Goal: Task Accomplishment & Management: Use online tool/utility

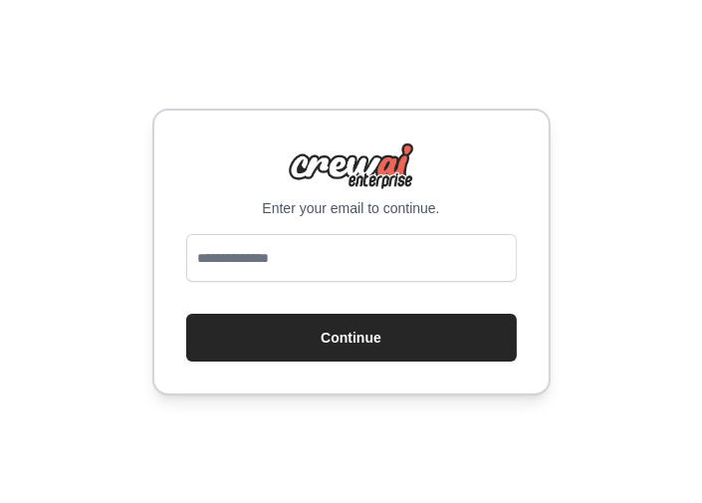
type input "**********"
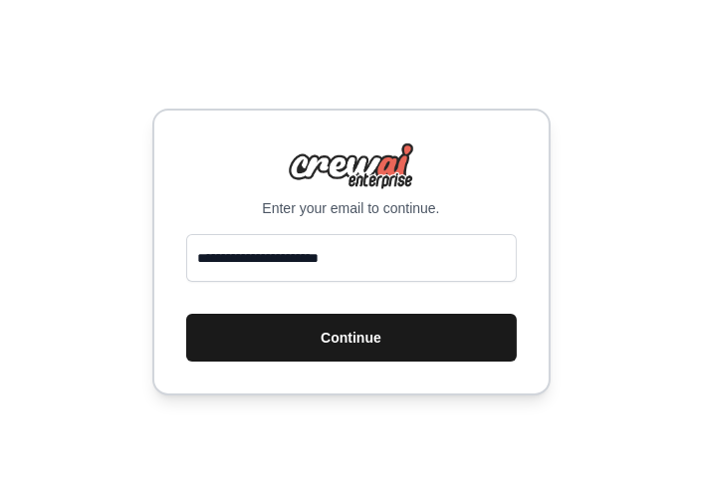
click at [356, 342] on button "Continue" at bounding box center [351, 338] width 331 height 48
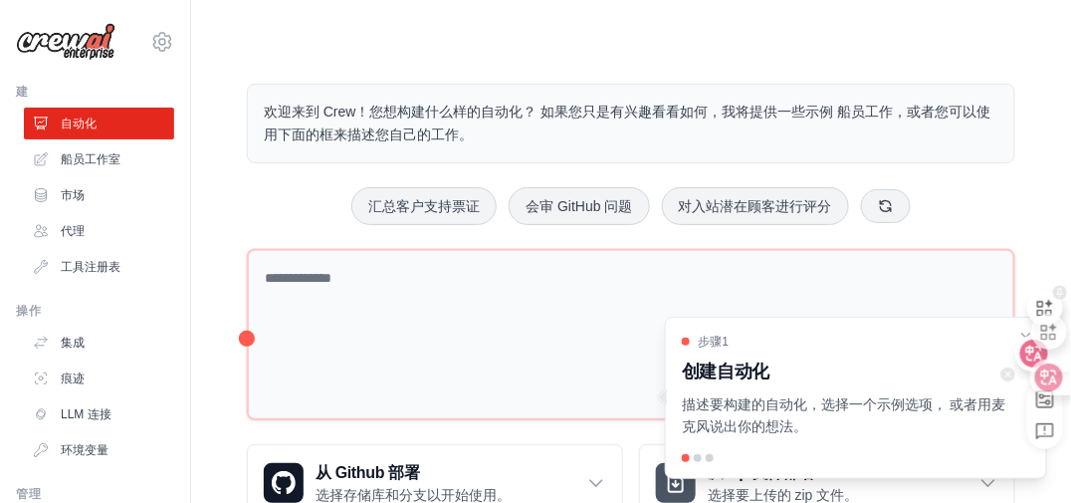
click at [1025, 334] on div at bounding box center [1041, 308] width 46 height 56
click at [1028, 341] on div at bounding box center [1043, 354] width 54 height 36
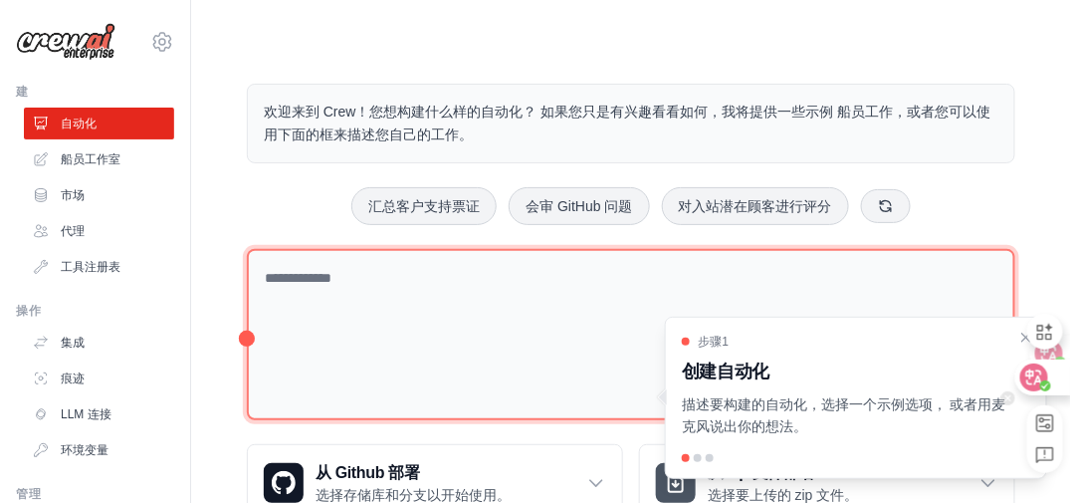
click at [852, 283] on textarea at bounding box center [631, 335] width 769 height 172
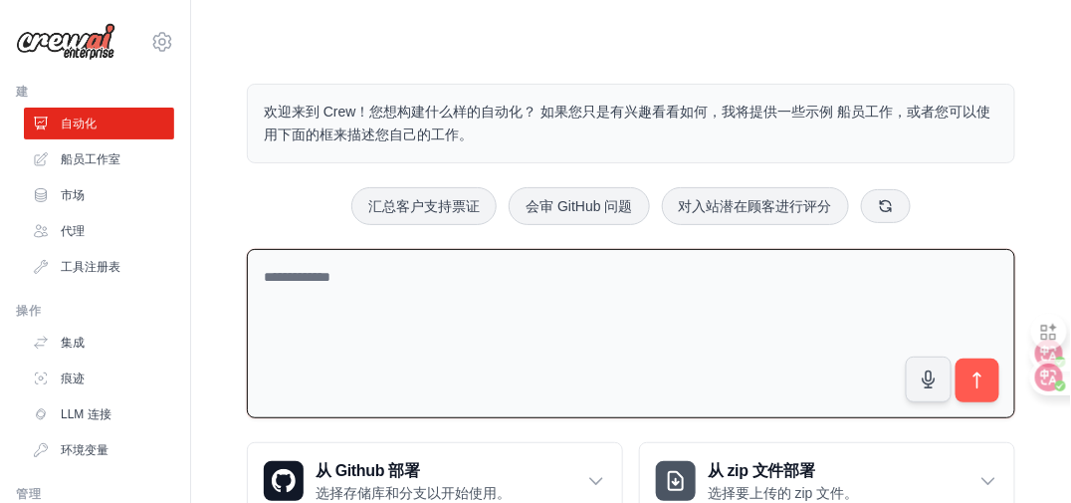
paste textarea "**********"
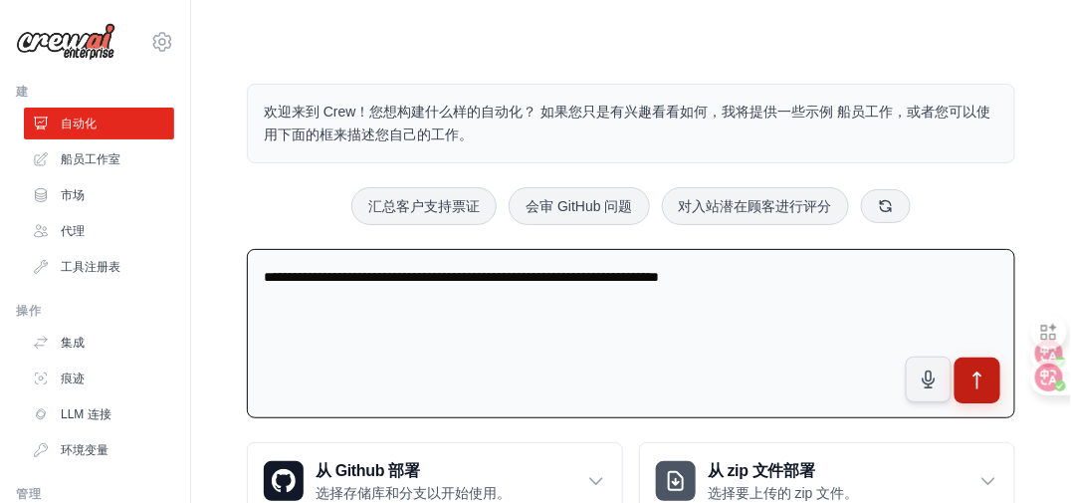
type textarea "**********"
click at [978, 372] on icon "submit" at bounding box center [978, 380] width 7 height 16
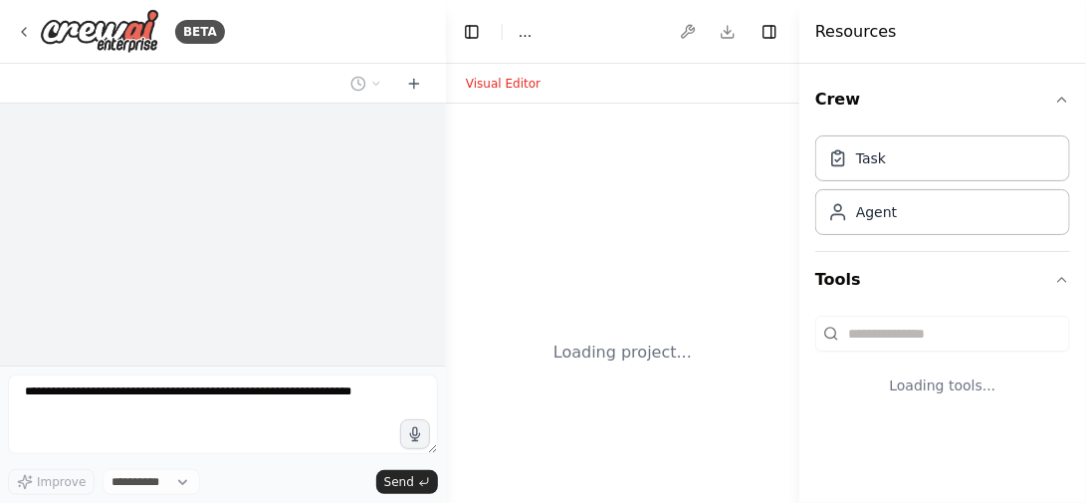
select select "****"
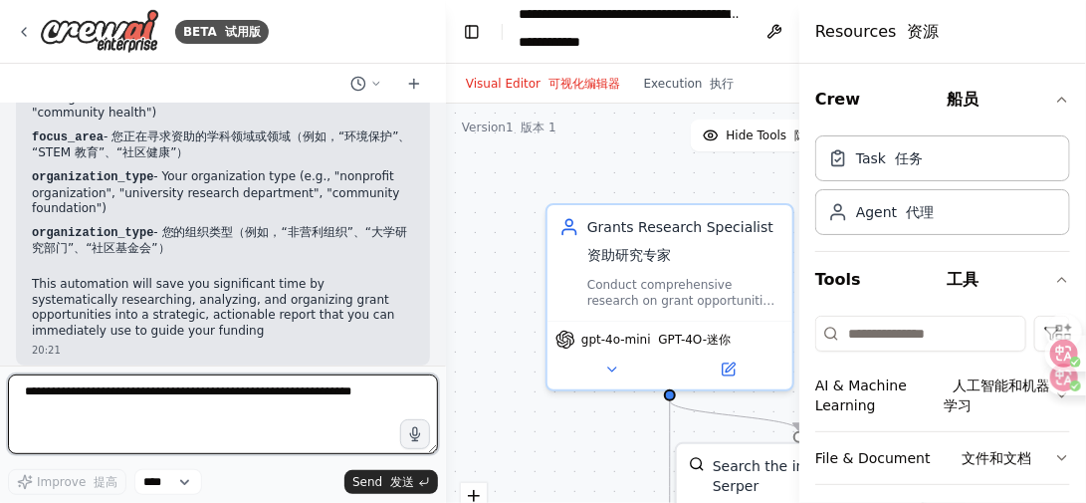
scroll to position [2663, 0]
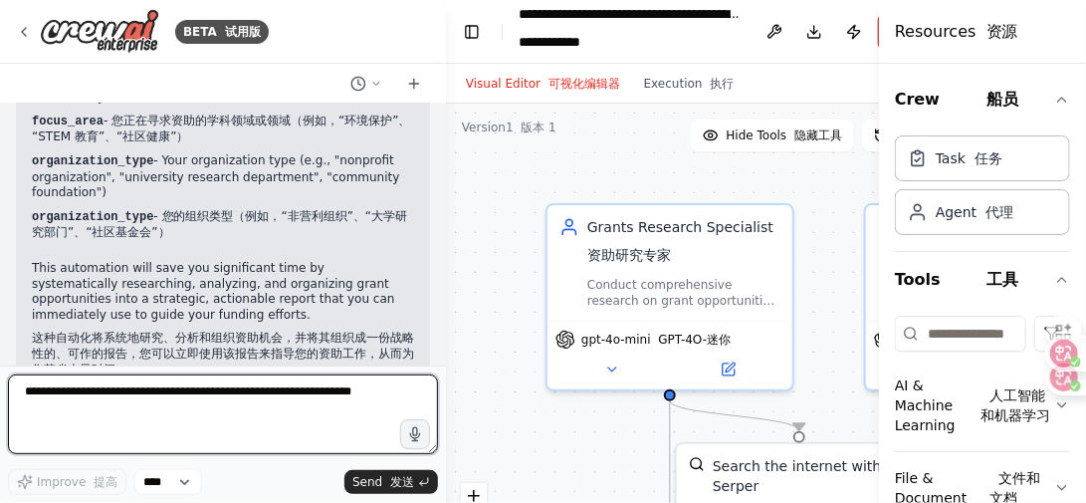
drag, startPoint x: 802, startPoint y: 225, endPoint x: 912, endPoint y: 236, distance: 111.1
click at [912, 236] on div "Resources 资源 Crew 船员 Task 任务 Agent 代理 Tools 工具 AI & Machine Learning 人工智能和机器学习 …" at bounding box center [982, 251] width 207 height 503
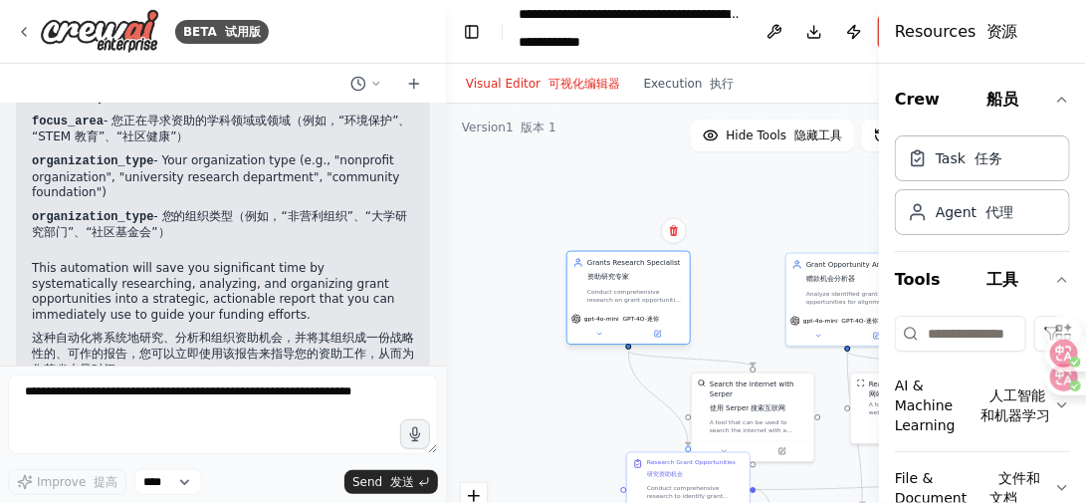
drag, startPoint x: 721, startPoint y: 318, endPoint x: 657, endPoint y: 315, distance: 63.8
click at [657, 315] on div "gpt-4o-mini GPT-4O-迷你" at bounding box center [629, 319] width 115 height 10
click at [654, 272] on div "Grants Research Specialist 资助研究专家 Conduct comprehensive research on grant oppor…" at bounding box center [626, 271] width 97 height 46
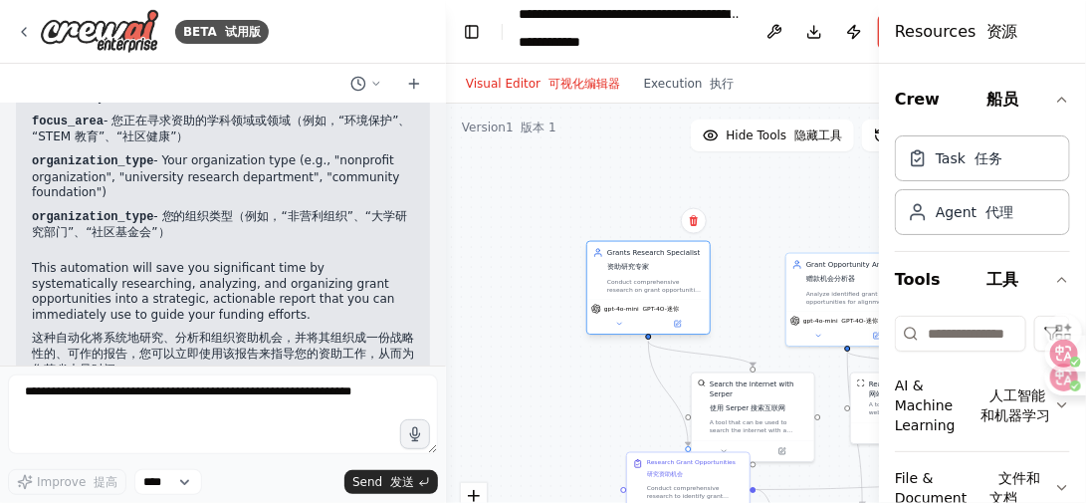
drag, startPoint x: 649, startPoint y: 275, endPoint x: 678, endPoint y: 275, distance: 28.9
click at [678, 275] on div "Grants Research Specialist 资助研究专家 Conduct comprehensive research on grant oppor…" at bounding box center [655, 271] width 97 height 46
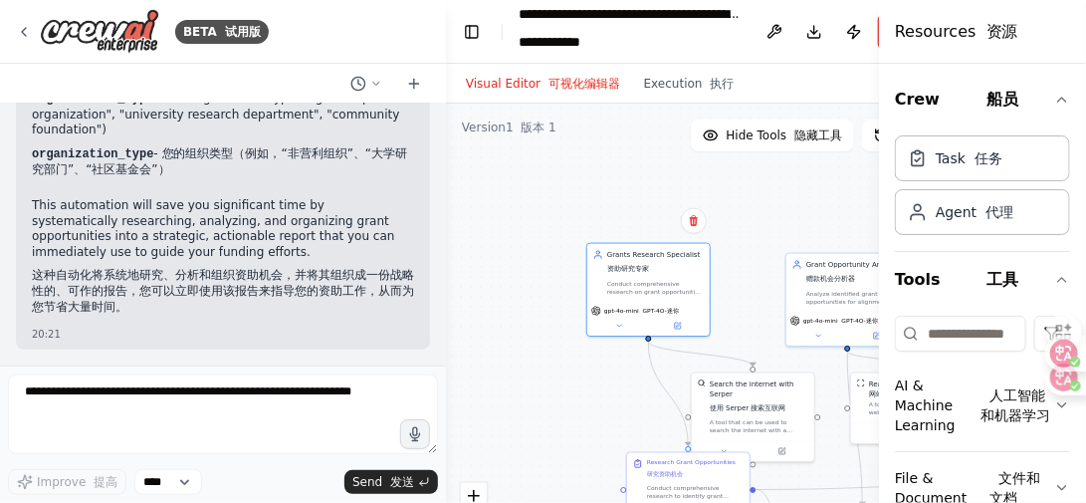
scroll to position [0, 0]
click at [813, 178] on div ".deletable-edge-delete-btn { width: 20px; height: 20px; border: 0px solid #ffff…" at bounding box center [706, 353] width 520 height 498
click at [840, 79] on div "Visual Editor 可视化编辑器 Execution 执行" at bounding box center [706, 84] width 520 height 40
click at [1054, 95] on icon "button" at bounding box center [1062, 100] width 16 height 16
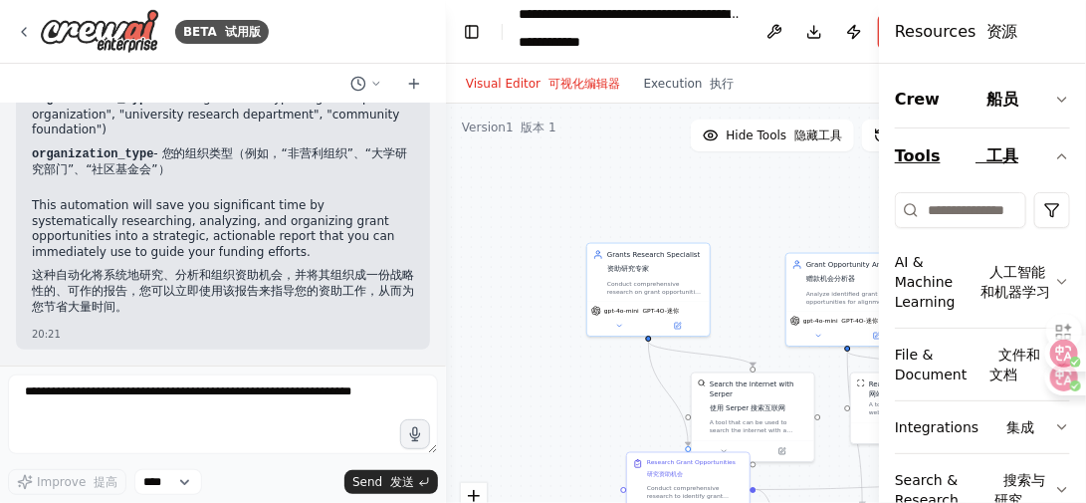
click at [1054, 153] on icon "button" at bounding box center [1062, 156] width 16 height 16
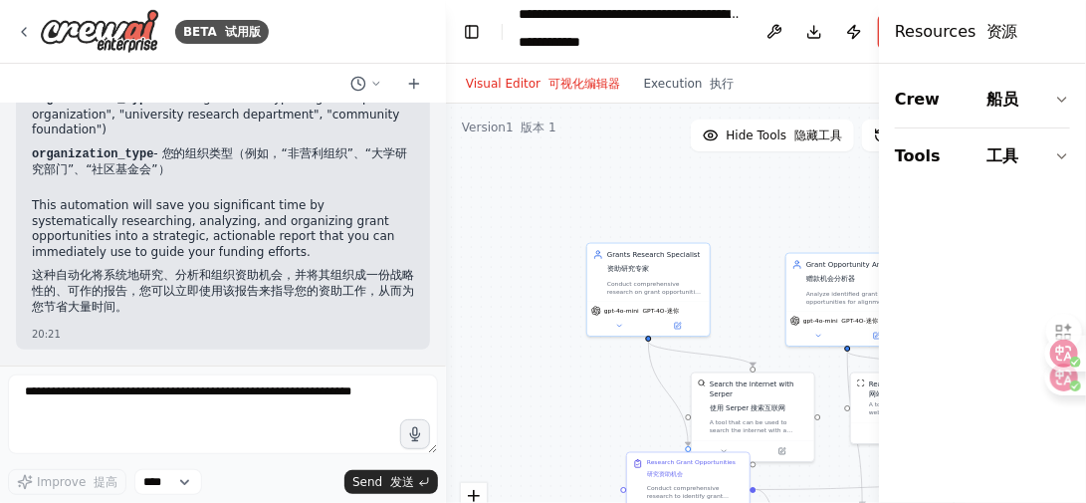
click at [811, 81] on div "Visual Editor 可视化编辑器 Execution 执行" at bounding box center [706, 84] width 520 height 40
click at [996, 28] on font "资源" at bounding box center [1003, 31] width 32 height 19
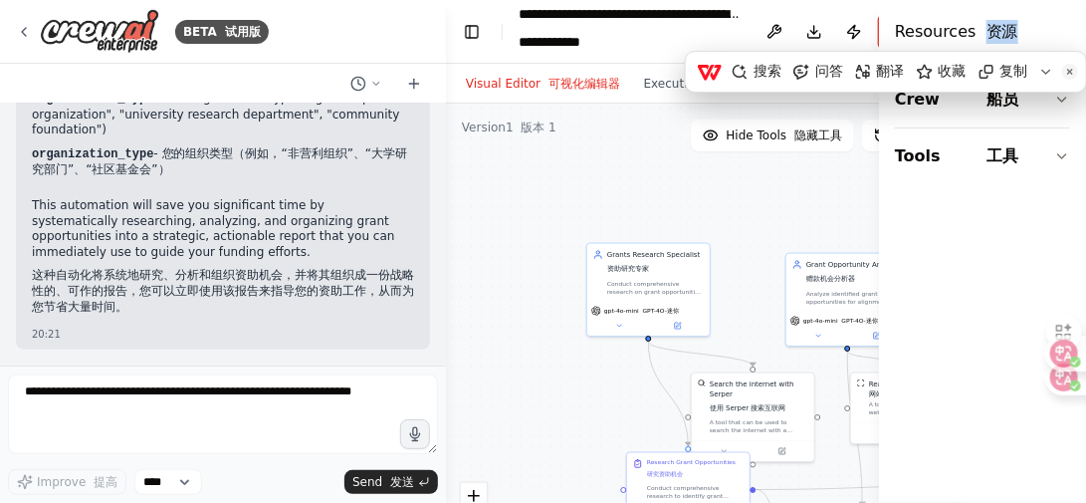
drag, startPoint x: 996, startPoint y: 28, endPoint x: 821, endPoint y: 188, distance: 236.8
click at [821, 188] on div ".deletable-edge-delete-btn { width: 20px; height: 20px; border: 0px solid #ffff…" at bounding box center [706, 353] width 520 height 498
click at [1072, 69] on button at bounding box center [1070, 72] width 16 height 16
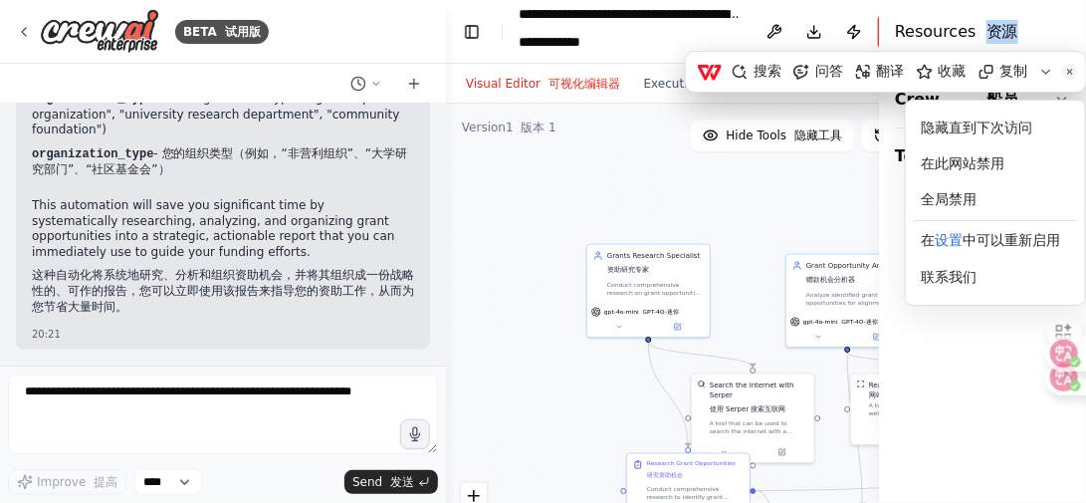
click at [825, 196] on div ".deletable-edge-delete-btn { width: 20px; height: 20px; border: 0px solid #ffff…" at bounding box center [706, 353] width 520 height 498
click at [816, 200] on div ".deletable-edge-delete-btn { width: 20px; height: 20px; border: 0px solid #ffff…" at bounding box center [706, 353] width 520 height 498
click at [698, 193] on div ".deletable-edge-delete-btn { width: 20px; height: 20px; border: 0px solid #ffff…" at bounding box center [706, 353] width 520 height 498
click at [684, 192] on div ".deletable-edge-delete-btn { width: 20px; height: 20px; border: 0px solid #ffff…" at bounding box center [706, 353] width 520 height 498
click at [1038, 23] on div "Resources 资源" at bounding box center [982, 32] width 207 height 64
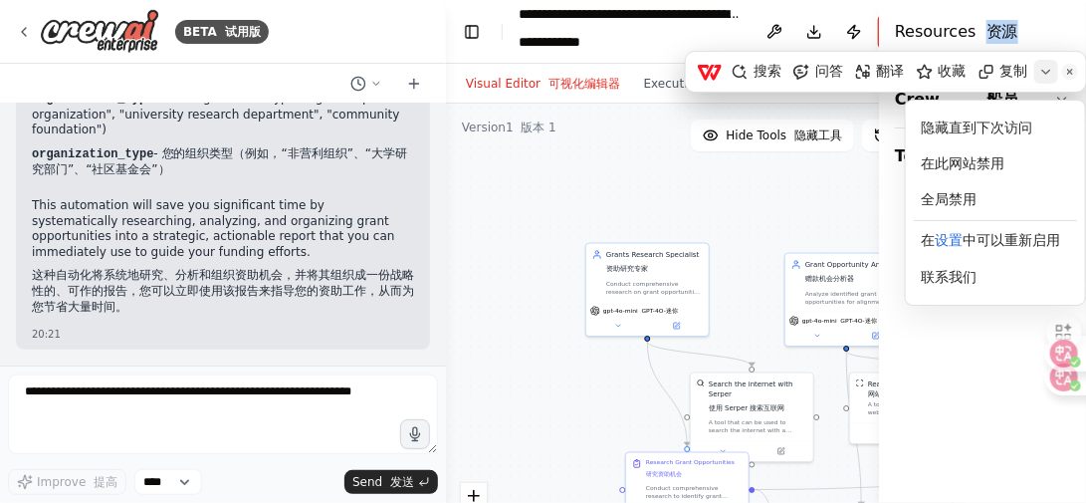
click at [1044, 72] on img at bounding box center [1047, 72] width 16 height 16
click at [1069, 71] on img at bounding box center [1070, 72] width 6 height 6
click at [1071, 71] on img at bounding box center [1070, 72] width 6 height 6
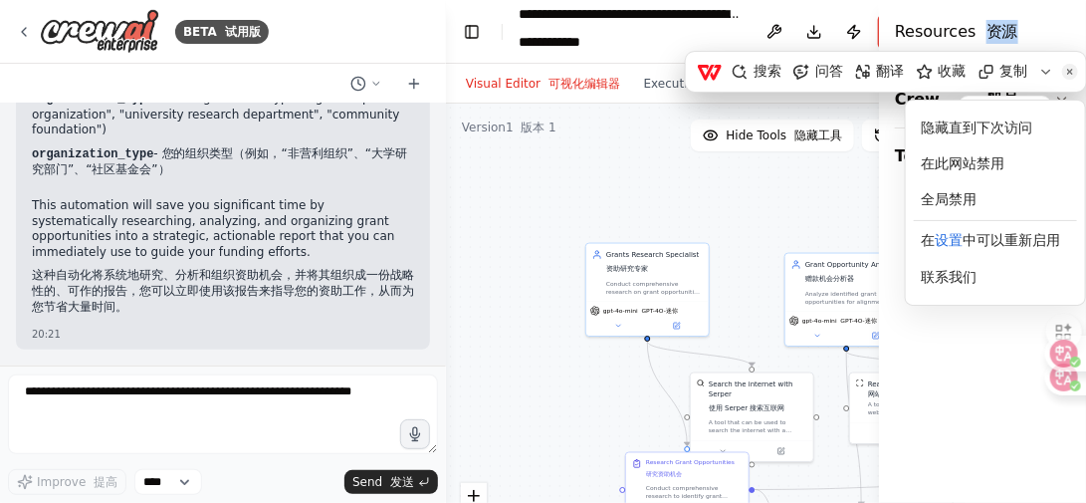
click at [1065, 67] on button at bounding box center [1070, 72] width 16 height 16
click at [1070, 71] on img at bounding box center [1070, 72] width 6 height 6
click at [814, 199] on div ".deletable-edge-delete-btn { width: 20px; height: 20px; border: 0px solid #ffff…" at bounding box center [706, 353] width 520 height 498
click at [738, 203] on div ".deletable-edge-delete-btn { width: 20px; height: 20px; border: 0px solid #ffff…" at bounding box center [706, 353] width 520 height 498
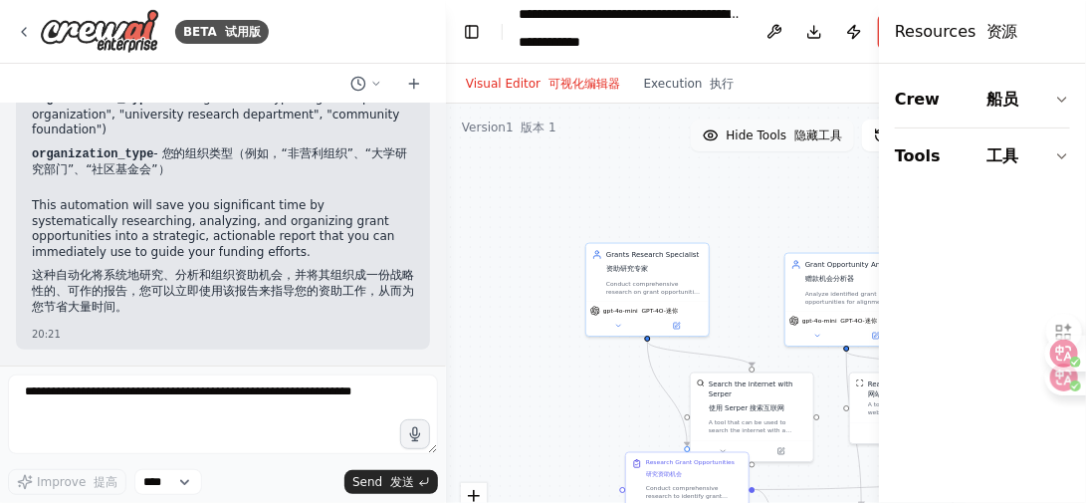
click at [821, 136] on font "隐藏工具" at bounding box center [819, 135] width 48 height 14
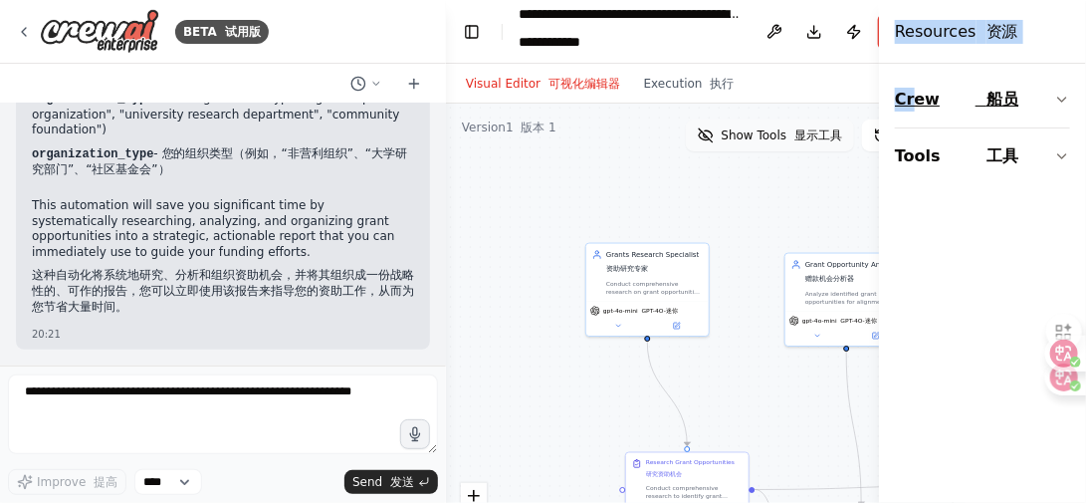
drag, startPoint x: 894, startPoint y: 55, endPoint x: 912, endPoint y: 105, distance: 52.9
click at [912, 105] on div "Resources 资源 Crew 船员 Tools 工具" at bounding box center [982, 251] width 207 height 503
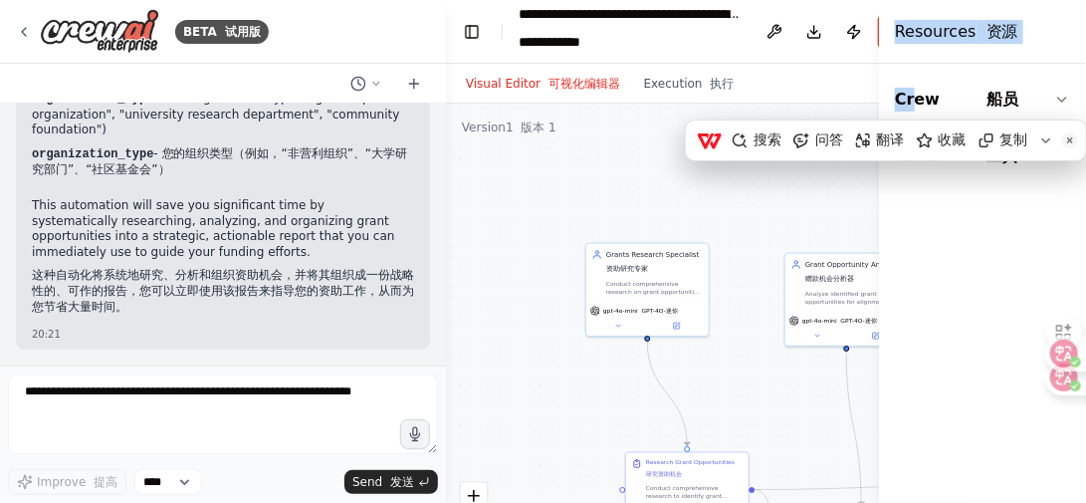
click at [795, 208] on div ".deletable-edge-delete-btn { width: 20px; height: 20px; border: 0px solid #ffff…" at bounding box center [706, 353] width 520 height 498
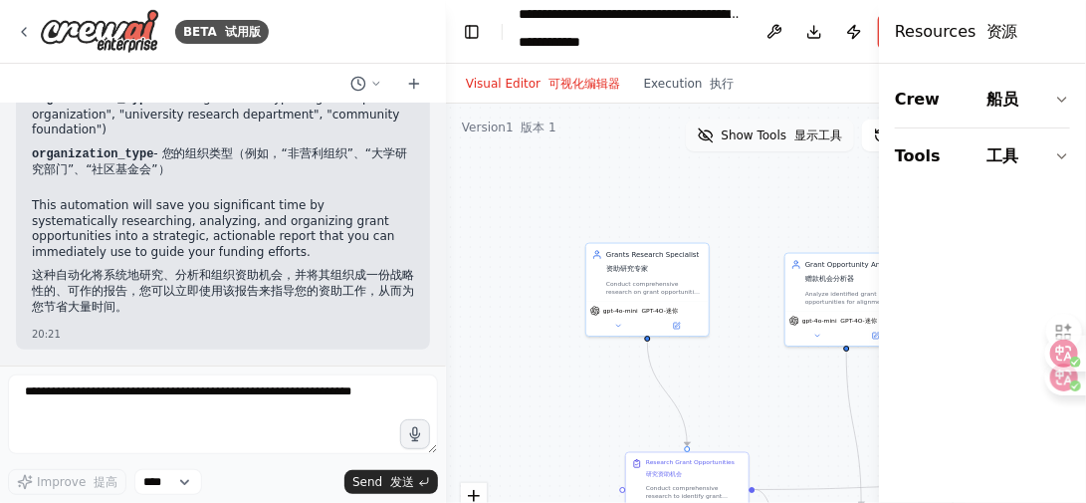
click at [829, 54] on header "**********" at bounding box center [706, 32] width 520 height 64
click at [847, 75] on div "Visual Editor 可视化编辑器 Execution 执行" at bounding box center [706, 84] width 520 height 40
drag, startPoint x: 879, startPoint y: 39, endPoint x: 984, endPoint y: 61, distance: 106.8
click at [984, 61] on div "Resources 资源 Crew 船员 Tools 工具" at bounding box center [986, 251] width 200 height 503
click at [878, 39] on div "BETA 试用版 Generate Comprehensive Grants Report - Creates a detailed with actiona…" at bounding box center [543, 251] width 1086 height 503
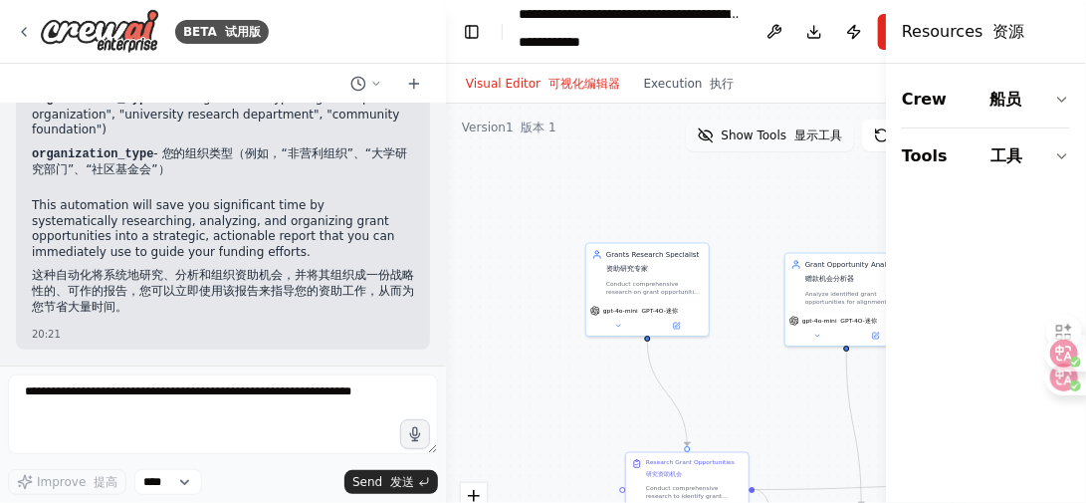
click at [881, 36] on button "Toggle Sidebar" at bounding box center [886, 251] width 16 height 503
drag, startPoint x: 889, startPoint y: 79, endPoint x: 943, endPoint y: 83, distance: 53.9
click at [943, 83] on div "Resources 资源 Crew 船员 Tools 工具" at bounding box center [986, 251] width 200 height 503
drag, startPoint x: 889, startPoint y: 79, endPoint x: 953, endPoint y: 80, distance: 63.7
click at [953, 80] on div "Resources 资源 Crew 船员 Tools 工具" at bounding box center [986, 251] width 200 height 503
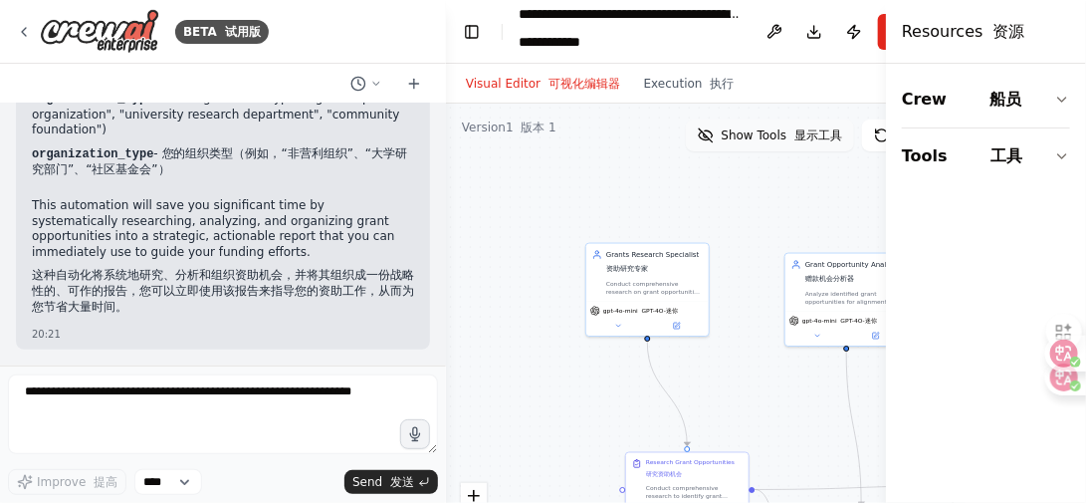
click at [854, 97] on div "Visual Editor 可视化编辑器 Execution 执行" at bounding box center [706, 84] width 520 height 40
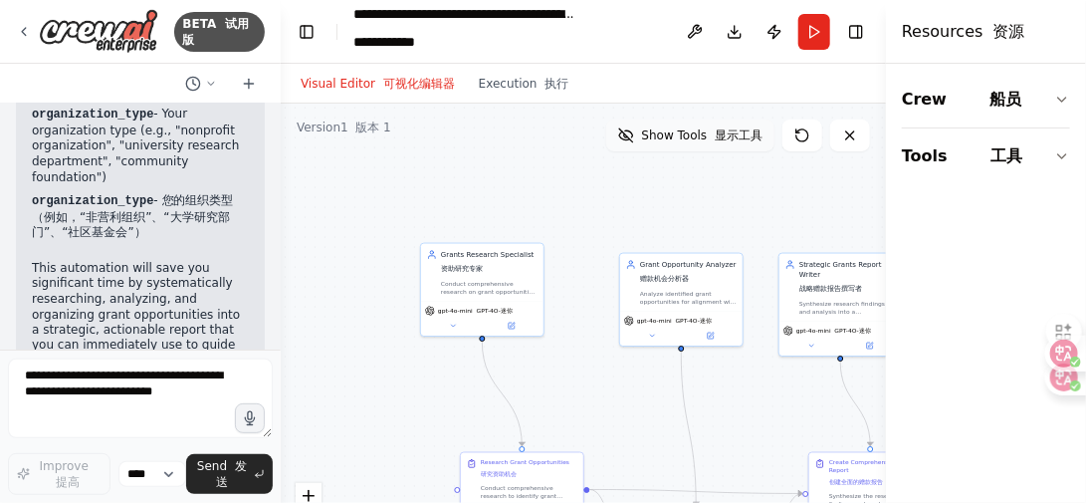
scroll to position [3632, 0]
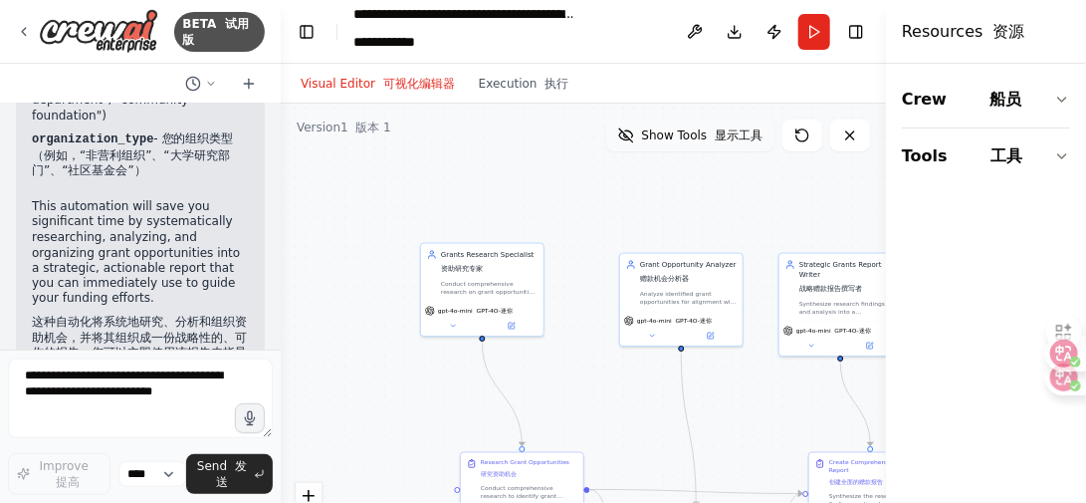
drag, startPoint x: 444, startPoint y: 262, endPoint x: 281, endPoint y: 270, distance: 163.5
click at [281, 270] on div "BETA 试用版 Generate Comprehensive Grants Report - Creates a detailed with actiona…" at bounding box center [543, 251] width 1086 height 503
click at [820, 39] on button "Run" at bounding box center [815, 32] width 32 height 36
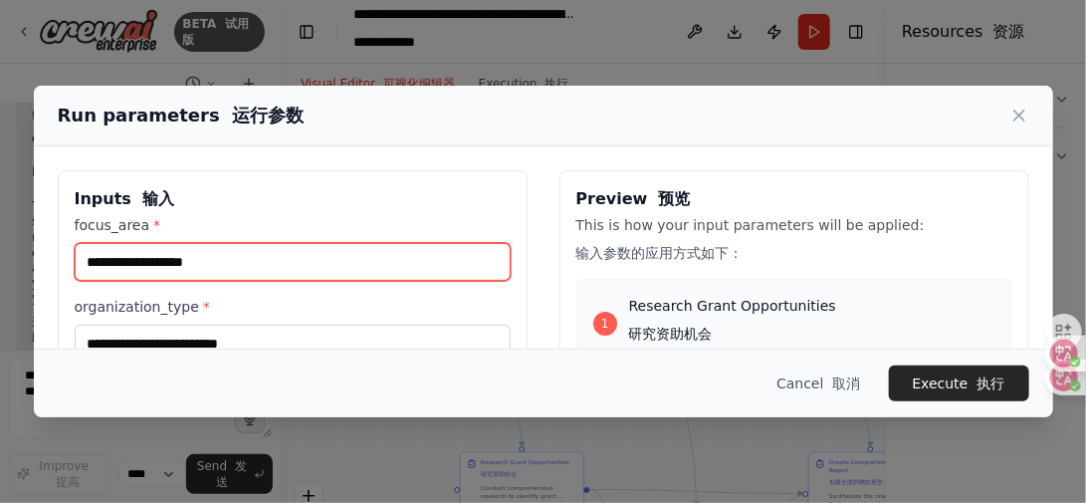
click at [208, 266] on input "focus_area *" at bounding box center [293, 262] width 436 height 38
click at [208, 261] on input "focus_area *" at bounding box center [293, 262] width 436 height 38
paste input "**********"
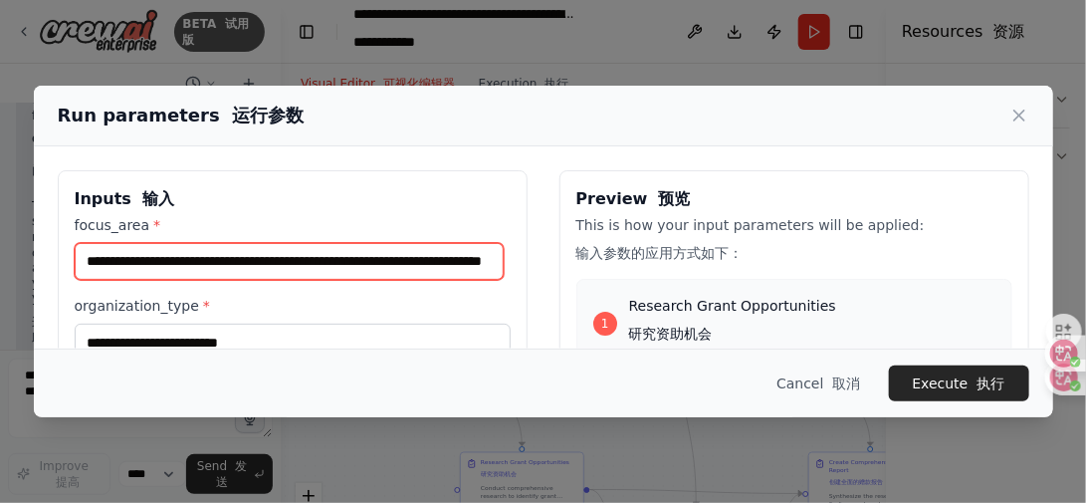
type input "**********"
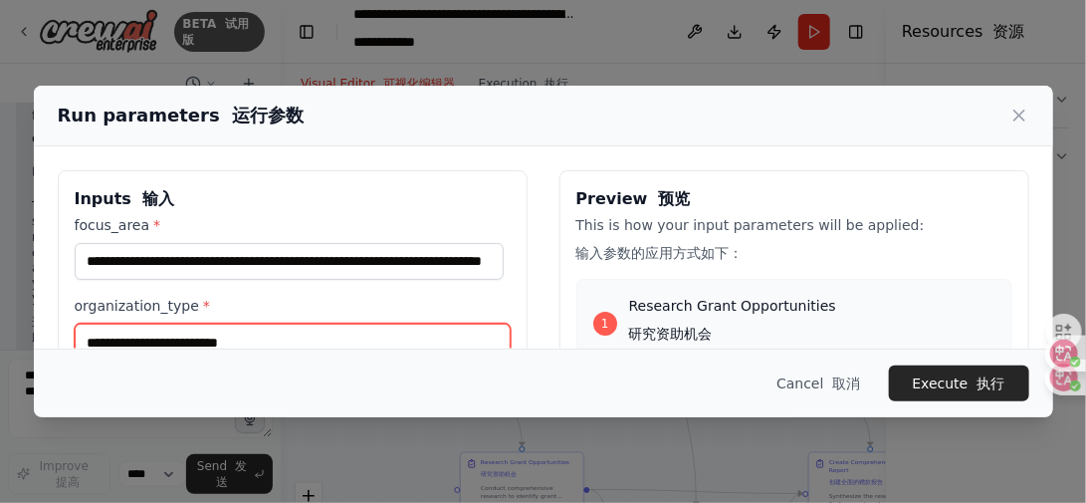
scroll to position [0, 0]
click at [255, 342] on input "organization_type *" at bounding box center [293, 343] width 436 height 38
drag, startPoint x: 240, startPoint y: 339, endPoint x: 204, endPoint y: 334, distance: 36.2
click at [204, 334] on input "organization_type *" at bounding box center [293, 343] width 436 height 38
click at [319, 343] on input "organization_type *" at bounding box center [293, 343] width 436 height 38
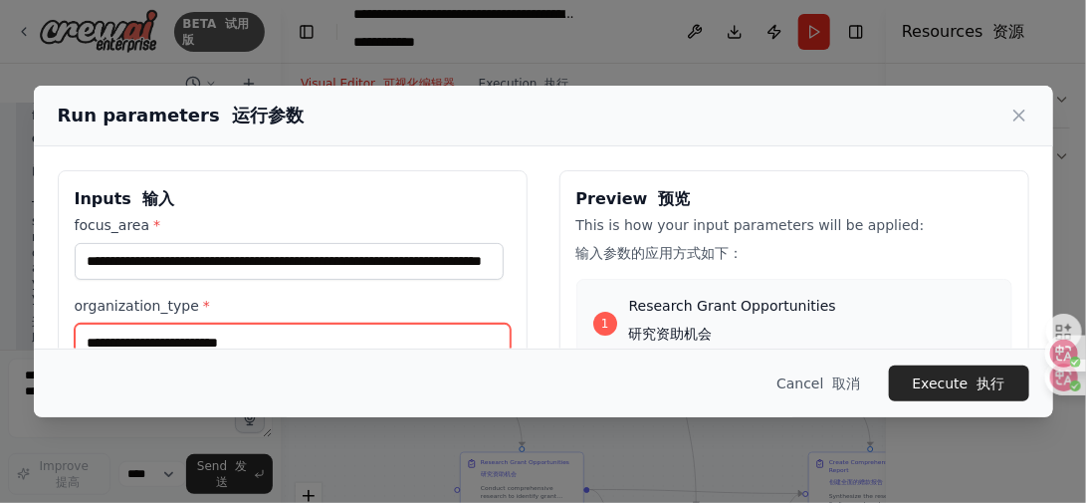
drag, startPoint x: 324, startPoint y: 342, endPoint x: 303, endPoint y: 338, distance: 21.3
click at [303, 338] on input "organization_type *" at bounding box center [293, 343] width 436 height 38
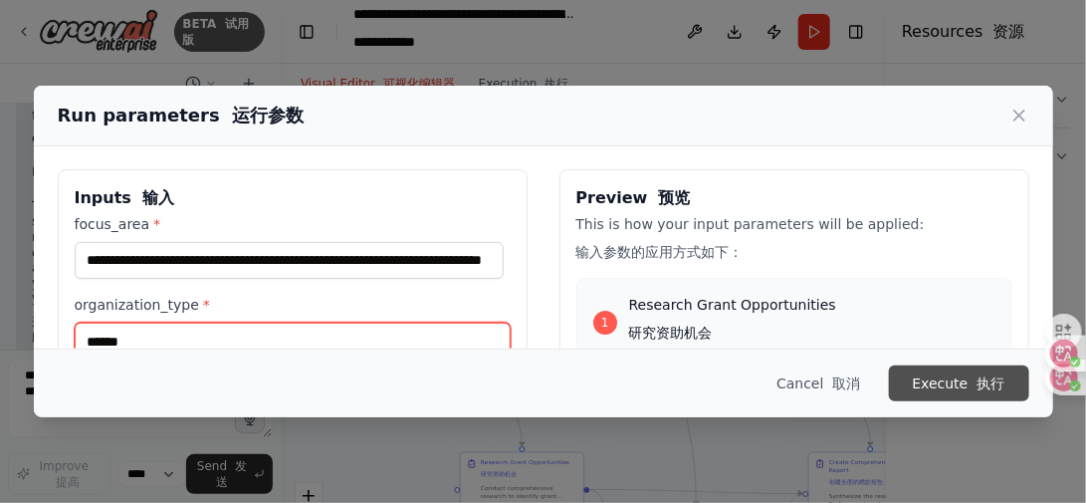
type input "******"
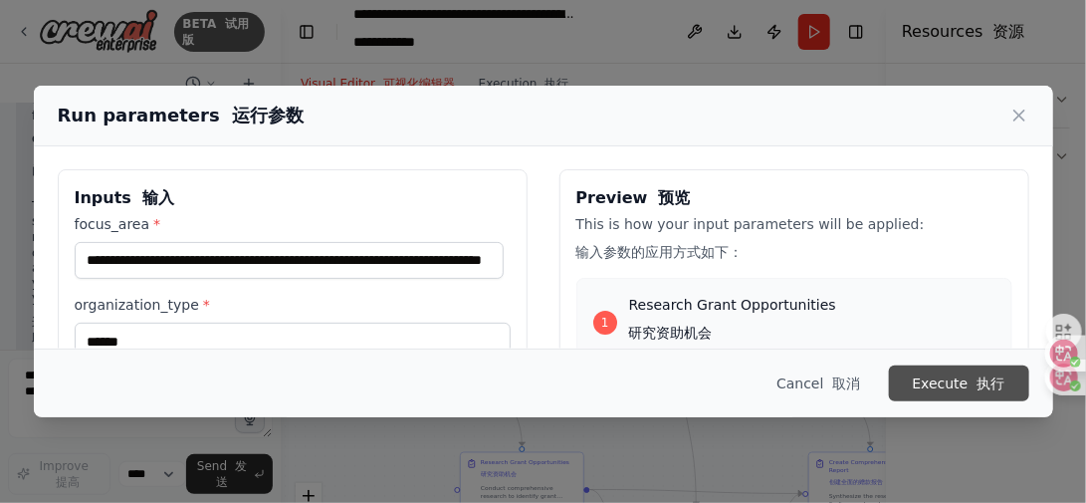
click at [908, 384] on button "Execute 执行" at bounding box center [959, 383] width 140 height 36
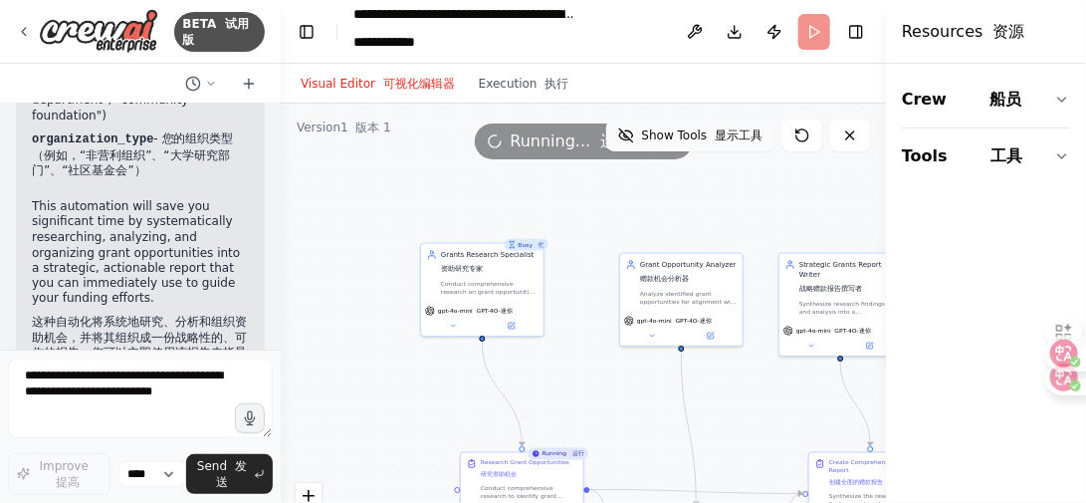
click at [755, 220] on div ".deletable-edge-delete-btn { width: 20px; height: 20px; border: 0px solid #ffff…" at bounding box center [583, 353] width 605 height 498
click at [856, 134] on icon at bounding box center [850, 135] width 16 height 16
click at [762, 194] on div ".deletable-edge-delete-btn { width: 20px; height: 20px; border: 0px solid #ffff…" at bounding box center [583, 353] width 605 height 498
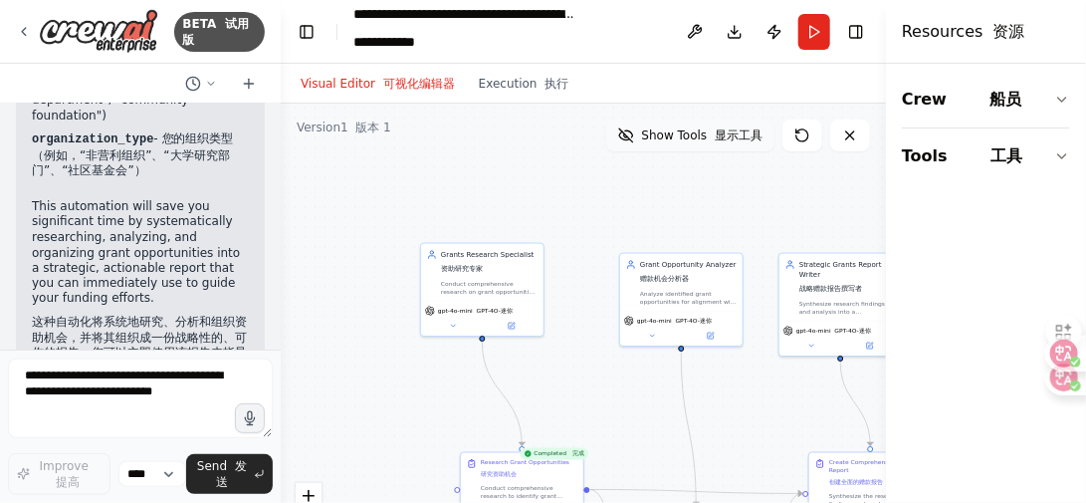
scroll to position [3773, 0]
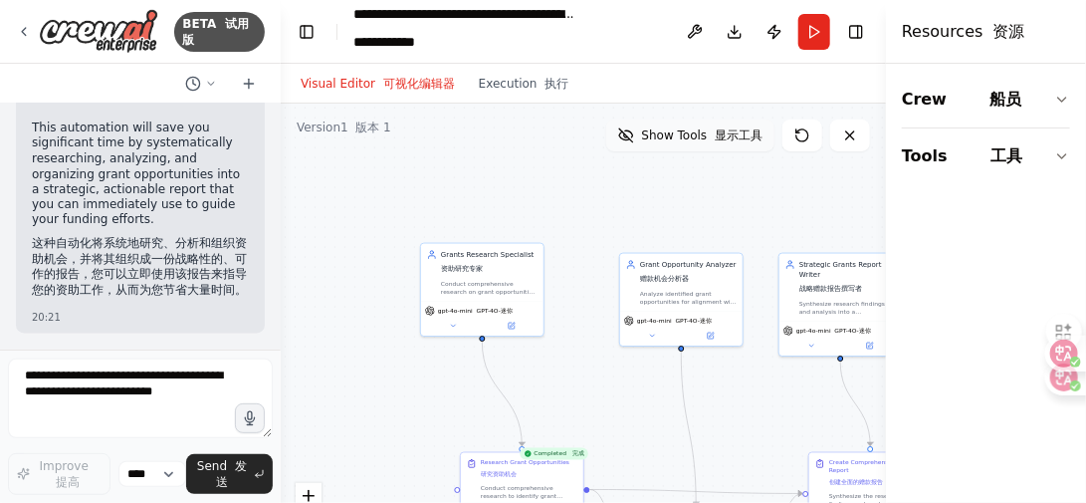
click at [1013, 280] on div "Crew 船员 Tools 工具" at bounding box center [986, 283] width 200 height 439
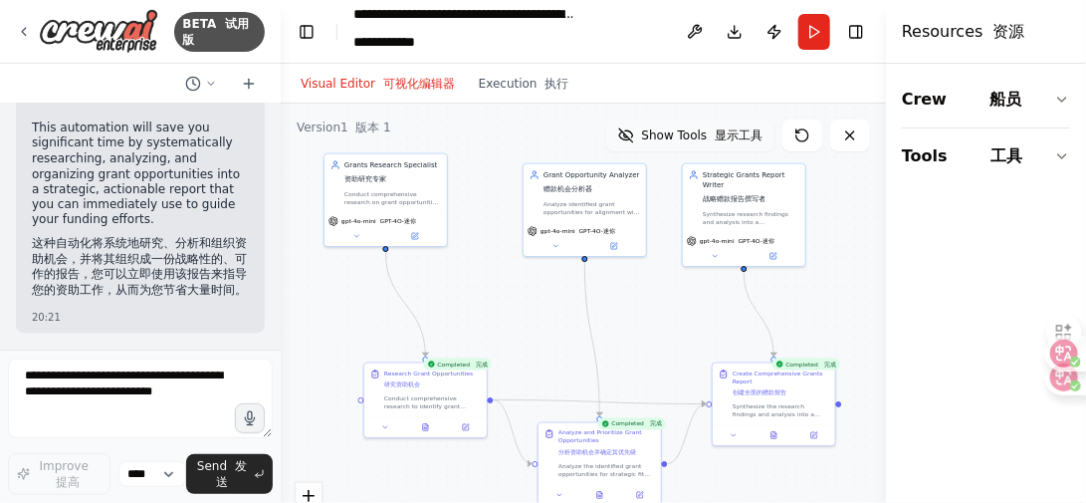
drag, startPoint x: 749, startPoint y: 376, endPoint x: 657, endPoint y: 303, distance: 117.6
click at [657, 303] on div ".deletable-edge-delete-btn { width: 20px; height: 20px; border: 0px solid #ffff…" at bounding box center [583, 353] width 605 height 498
click at [528, 85] on button "Execution 执行" at bounding box center [524, 84] width 115 height 24
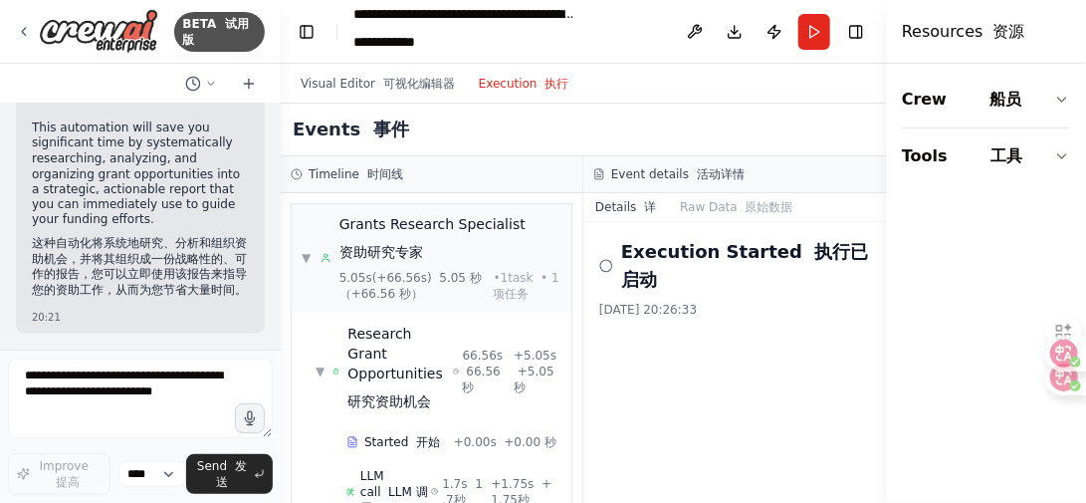
click at [607, 263] on icon at bounding box center [606, 266] width 14 height 16
click at [603, 260] on icon at bounding box center [606, 266] width 14 height 16
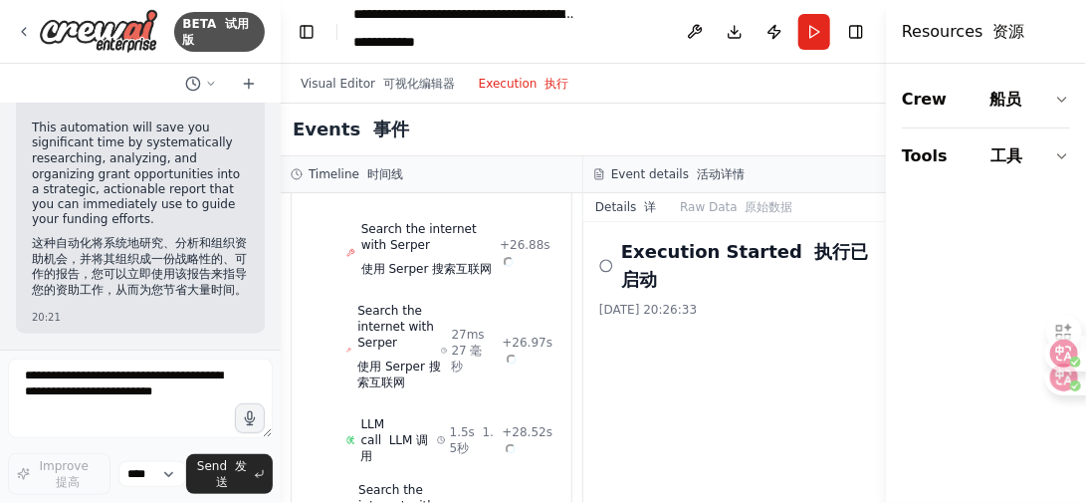
scroll to position [6006, 0]
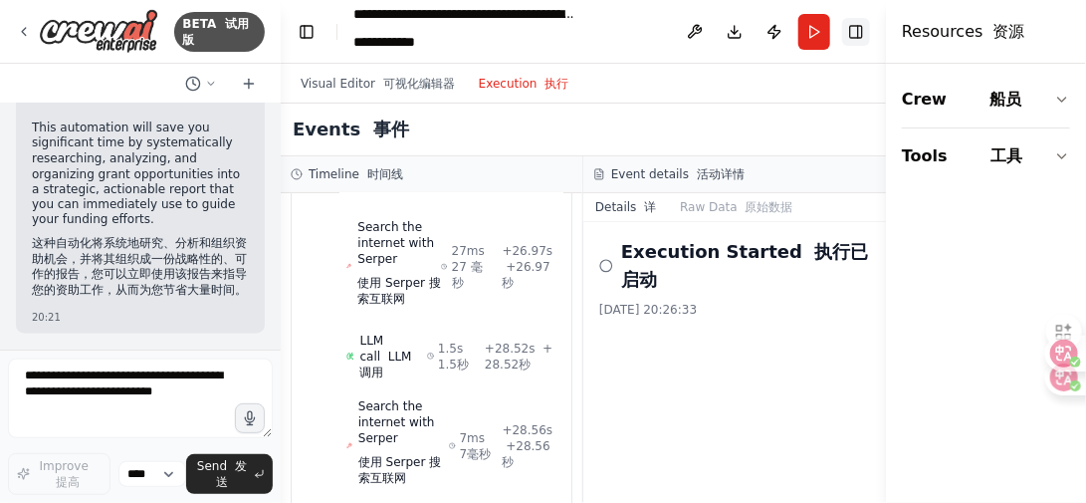
click at [860, 31] on button "Toggle Right Sidebar" at bounding box center [856, 32] width 28 height 28
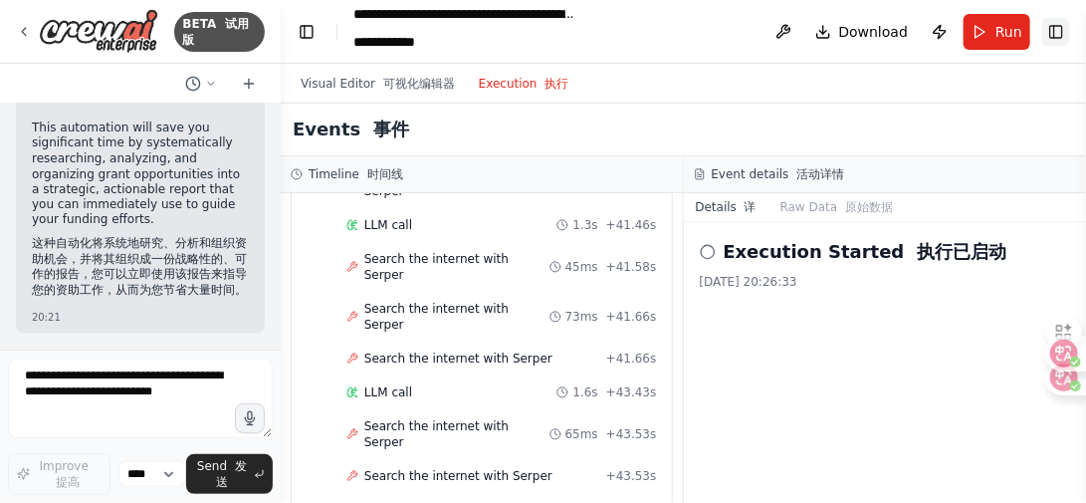
scroll to position [4441, 0]
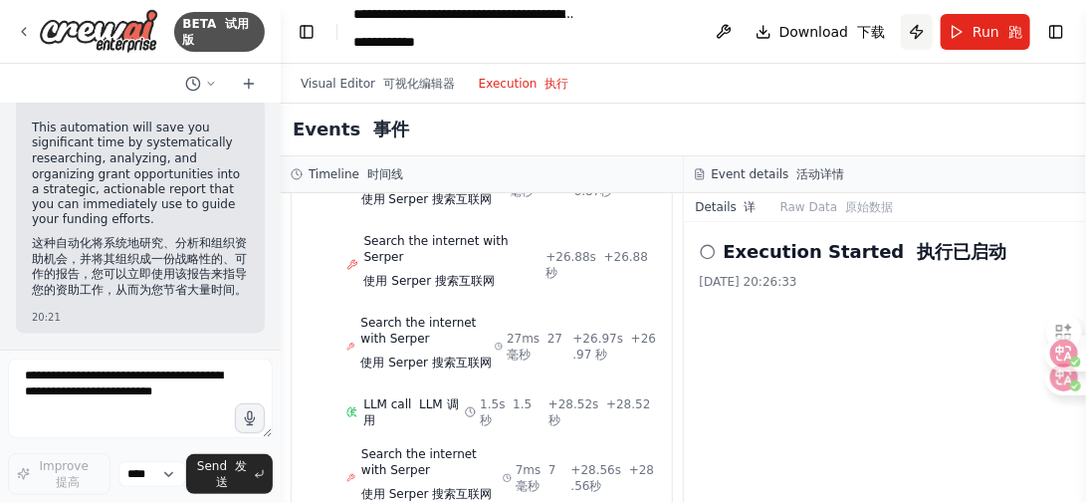
click at [914, 34] on button "Publish" at bounding box center [917, 32] width 32 height 36
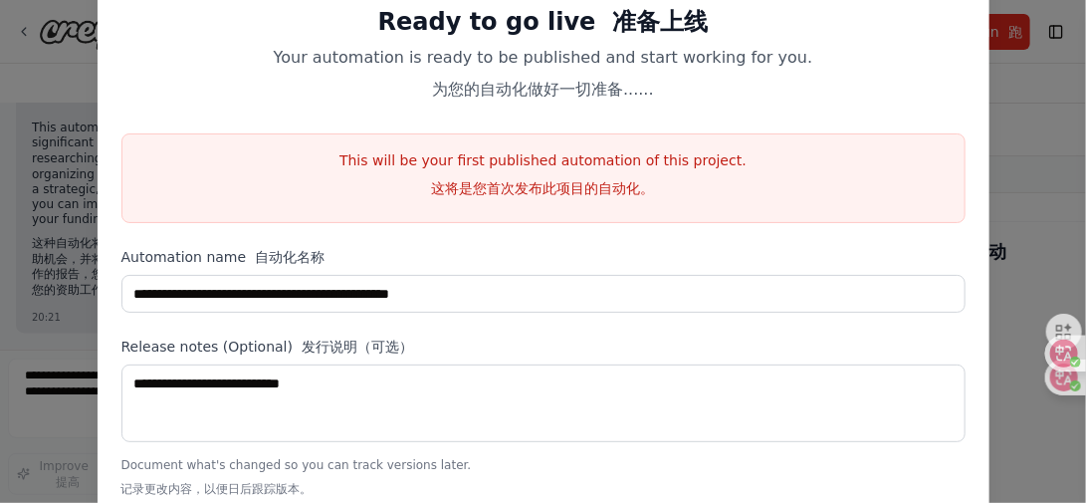
click at [775, 338] on label "Release notes (Optional) 发行说明（可选）" at bounding box center [543, 347] width 844 height 20
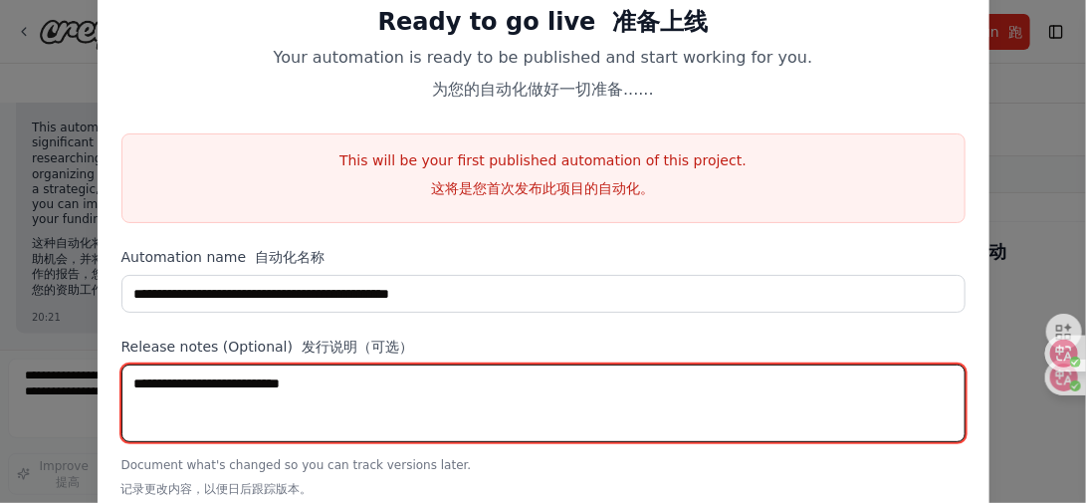
click at [263, 388] on textarea at bounding box center [543, 403] width 844 height 78
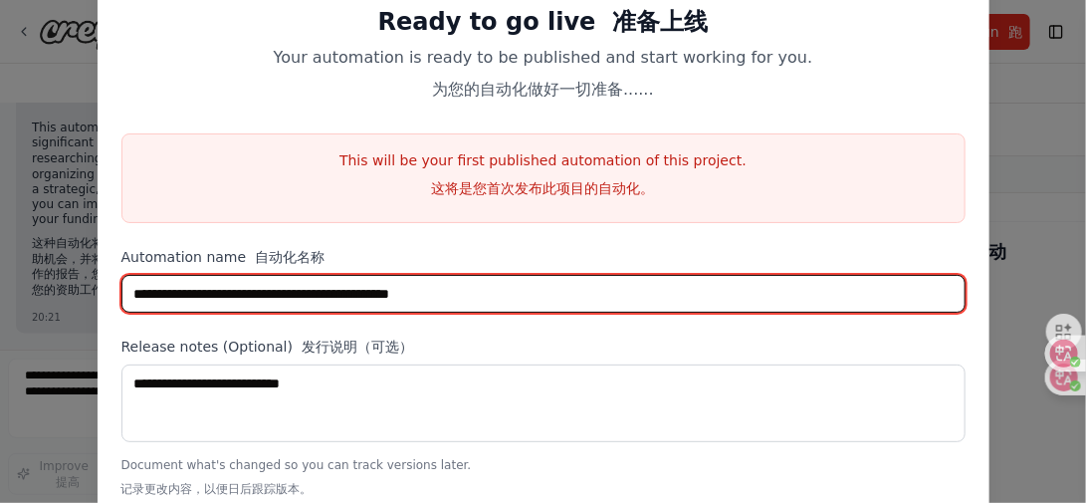
click at [523, 301] on input "**********" at bounding box center [543, 294] width 844 height 38
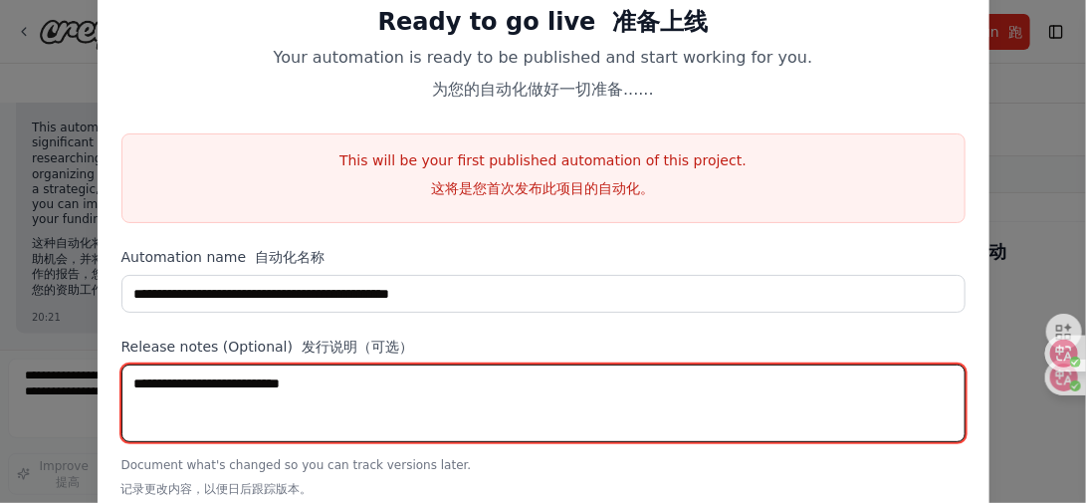
click at [457, 390] on textarea at bounding box center [543, 403] width 844 height 78
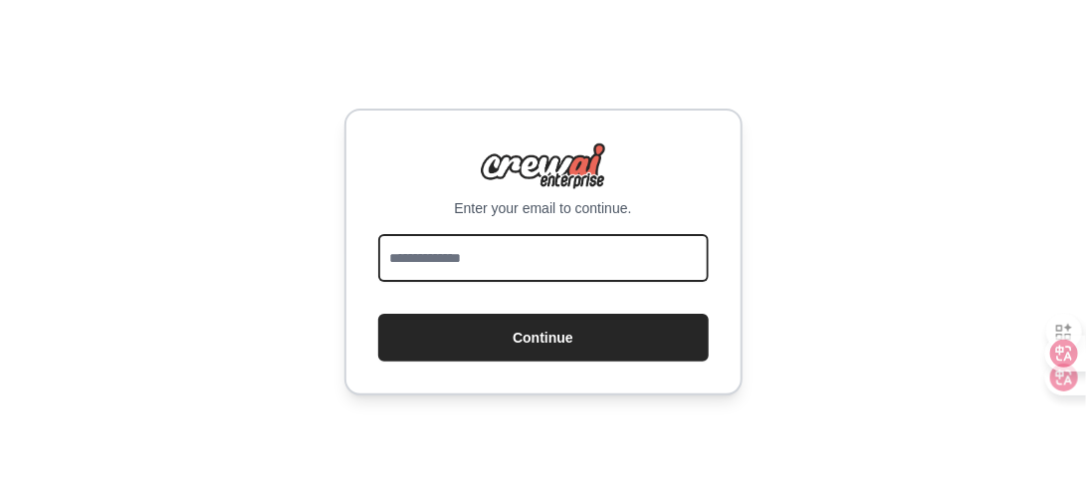
click at [533, 255] on input "email" at bounding box center [543, 258] width 331 height 48
type input "**********"
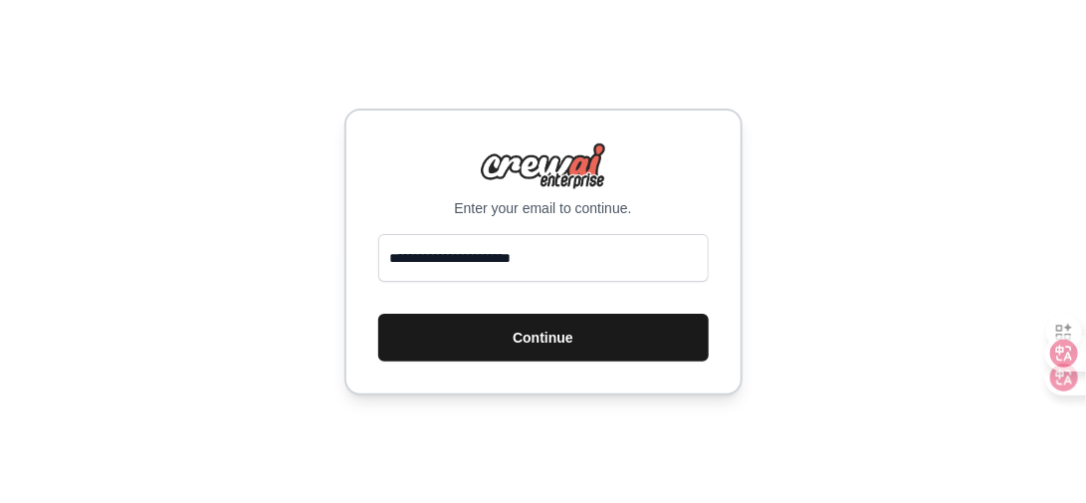
click at [571, 335] on button "Continue" at bounding box center [543, 338] width 331 height 48
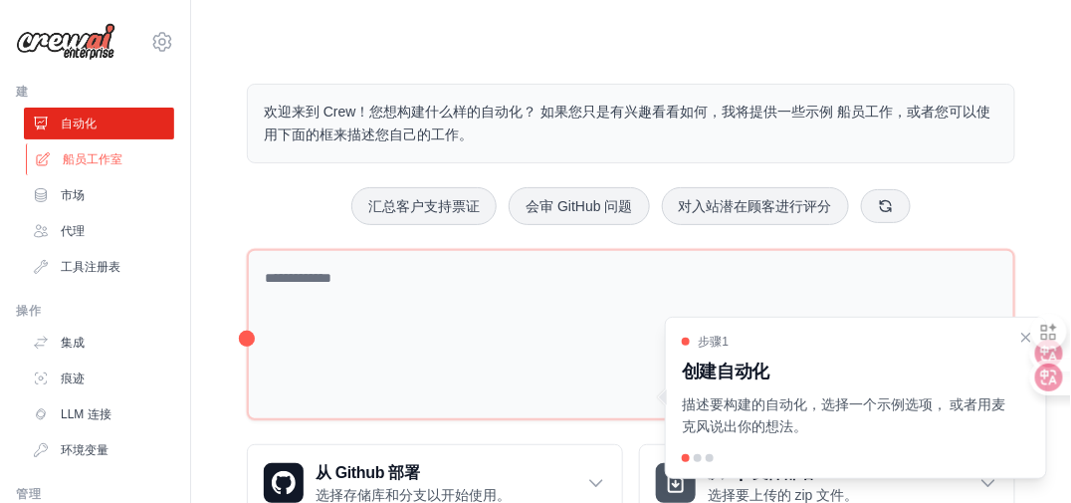
click at [113, 164] on font "船员工作室" at bounding box center [93, 159] width 60 height 16
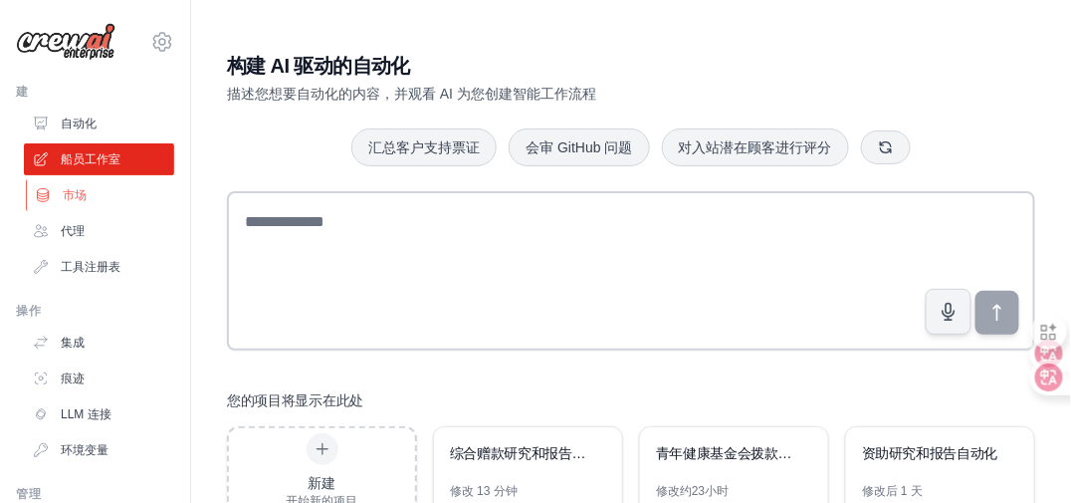
click at [74, 194] on font "市场" at bounding box center [75, 195] width 24 height 16
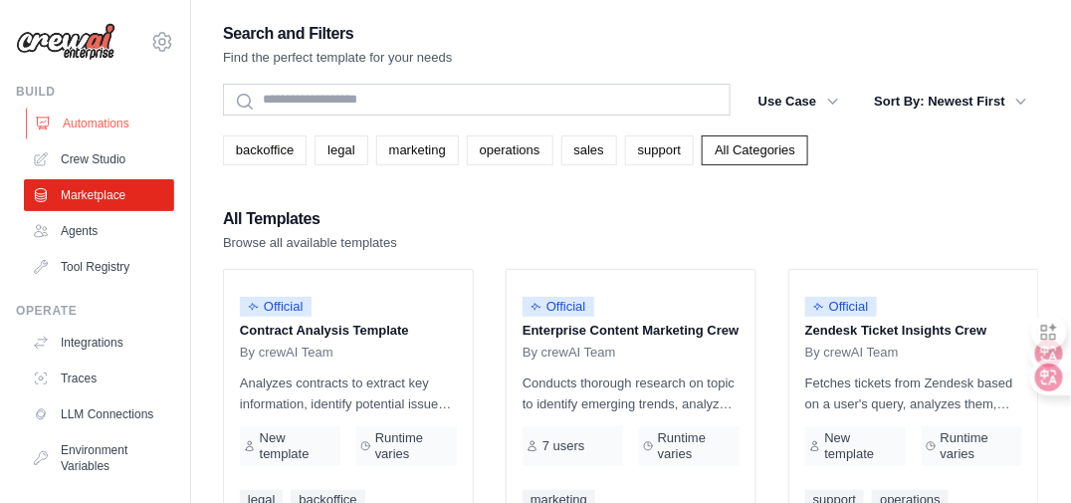
click at [93, 119] on link "Automations" at bounding box center [101, 124] width 150 height 32
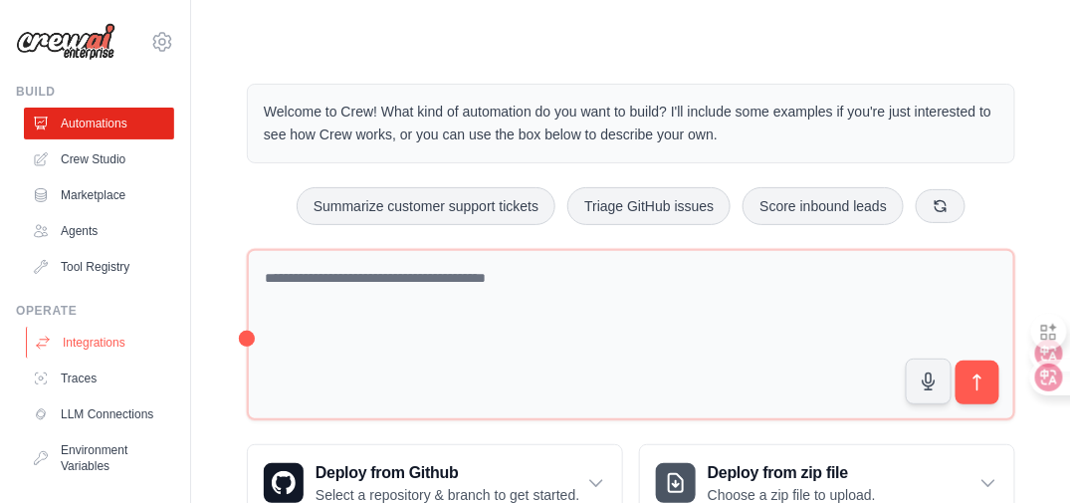
click at [86, 344] on link "Integrations" at bounding box center [101, 343] width 150 height 32
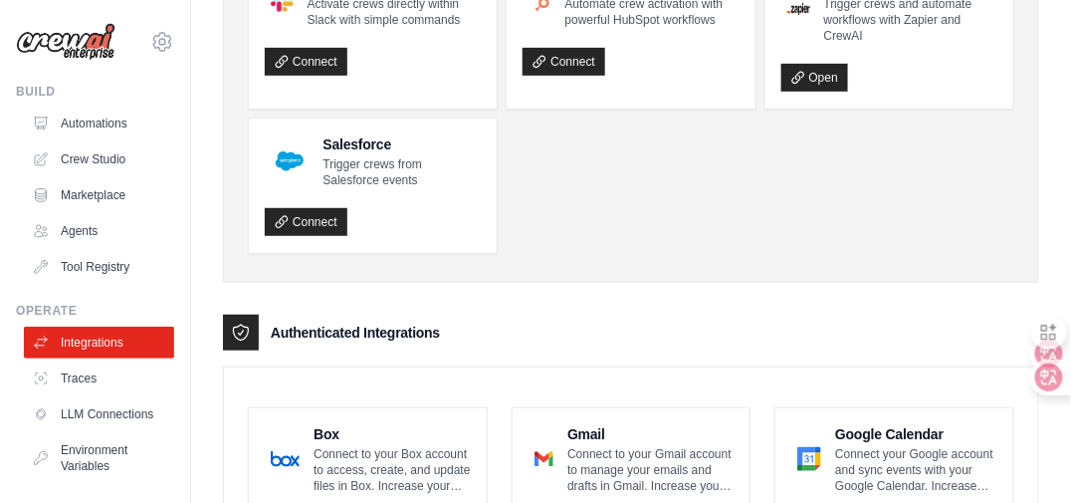
click at [42, 94] on div "Build" at bounding box center [95, 92] width 158 height 16
click at [81, 43] on img at bounding box center [66, 42] width 100 height 38
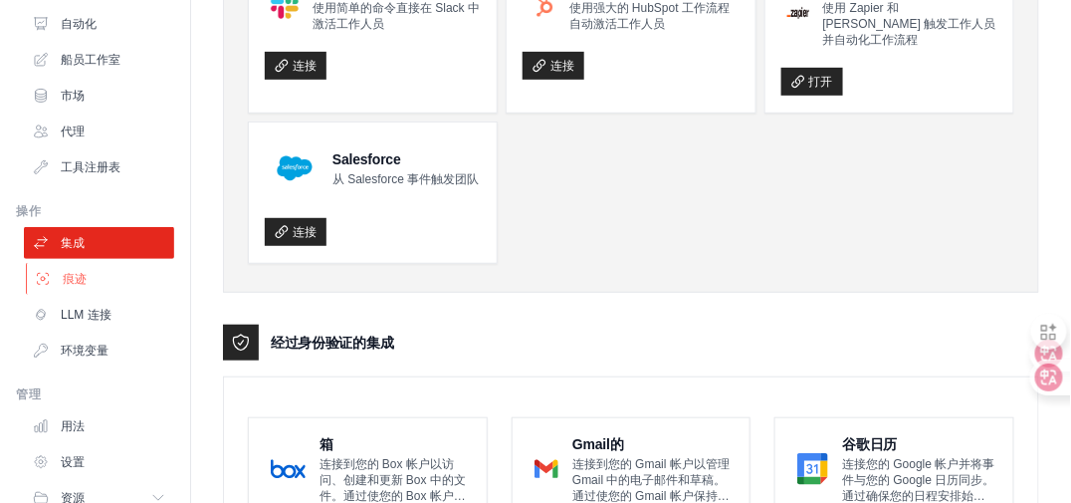
click at [73, 278] on font "痕迹" at bounding box center [75, 279] width 24 height 16
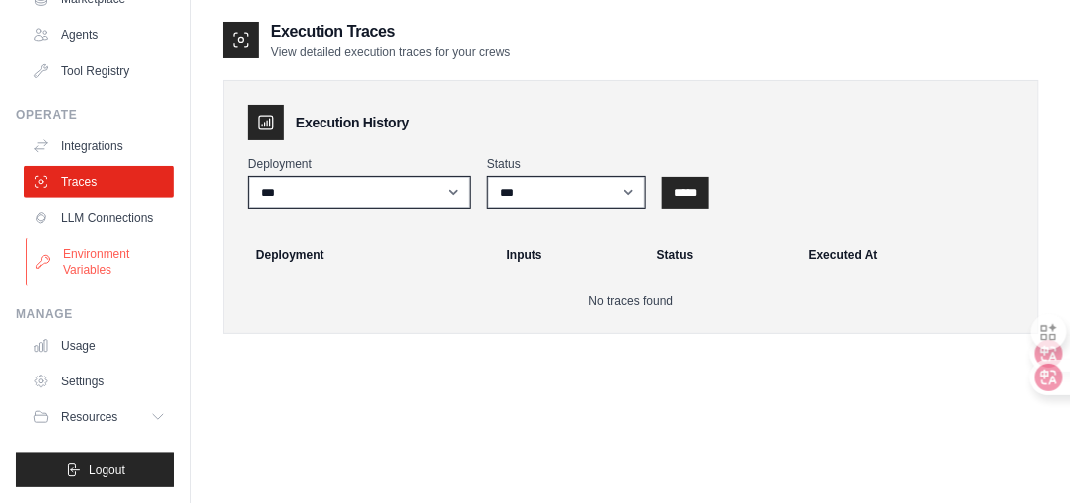
scroll to position [40, 0]
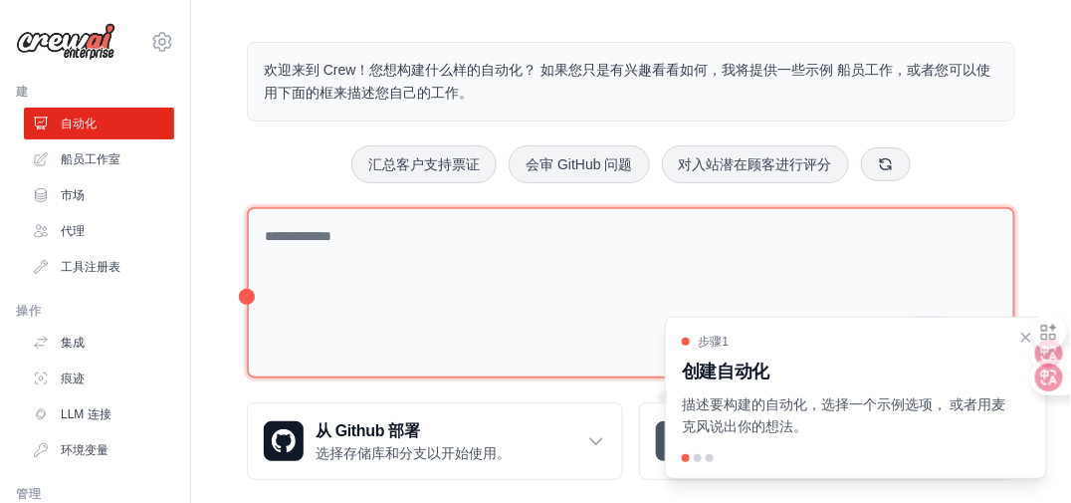
scroll to position [65, 0]
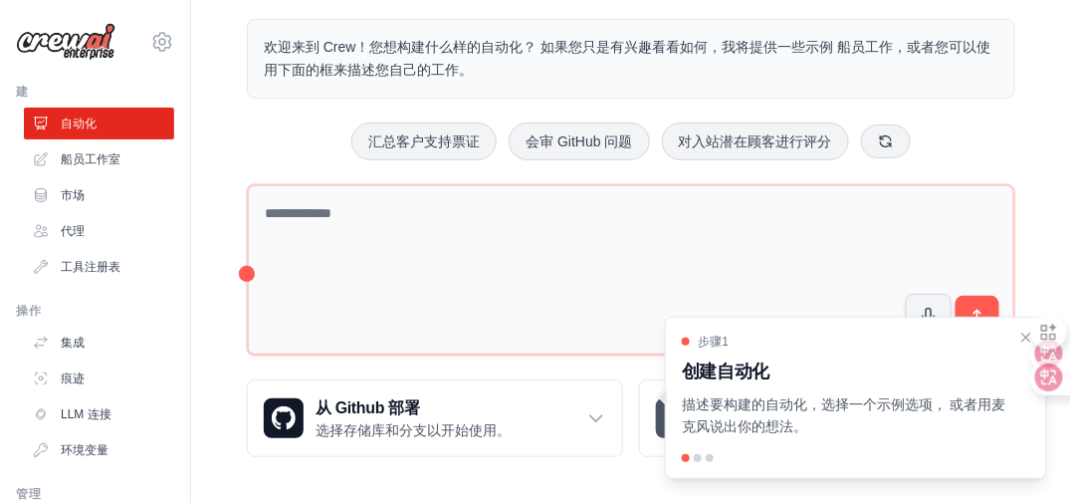
click at [980, 333] on div "步骤1 创建自动化 描述要构建的自动化，选择一个示例选项， 或者用麦克风说出你的想法。" at bounding box center [856, 398] width 382 height 163
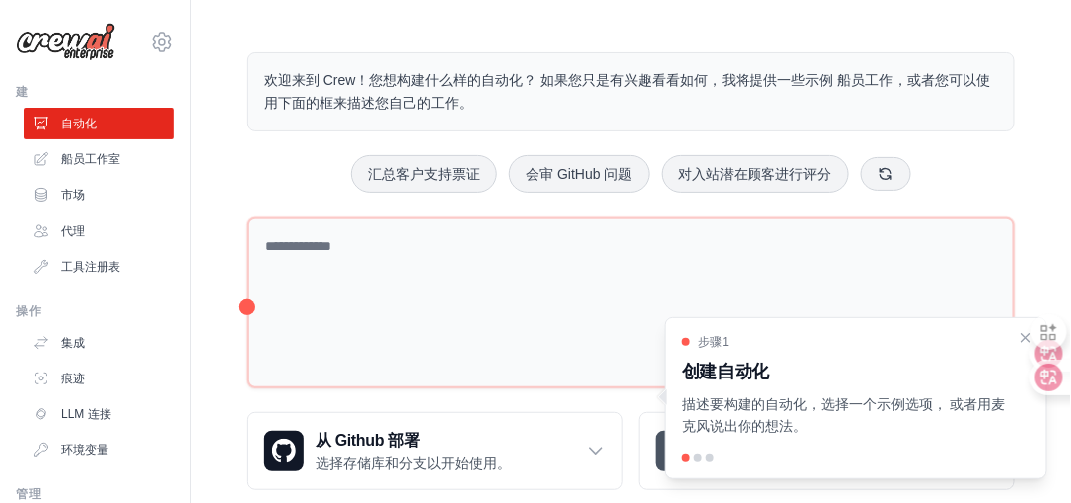
scroll to position [0, 0]
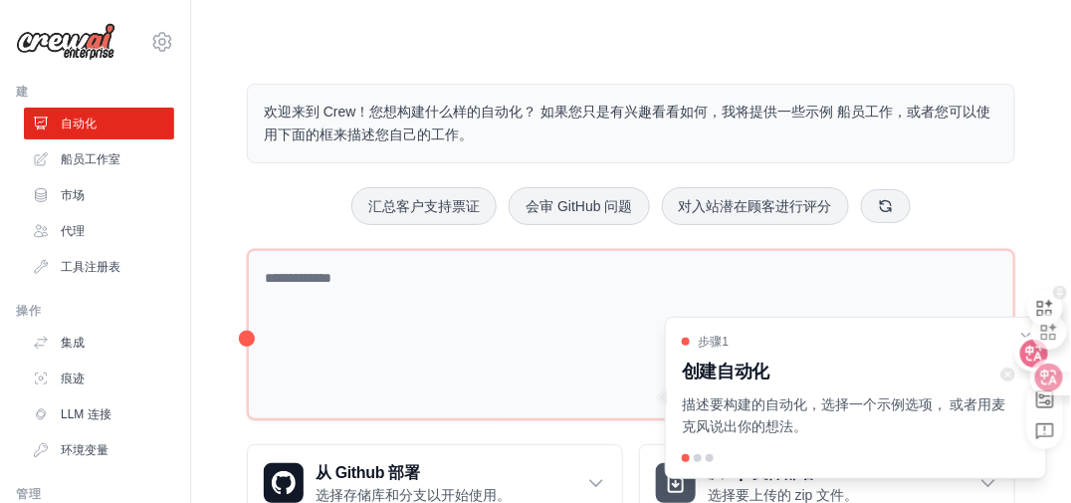
click at [1026, 332] on div at bounding box center [1041, 308] width 46 height 56
click at [1026, 332] on icon "关闭演练" at bounding box center [1027, 338] width 16 height 16
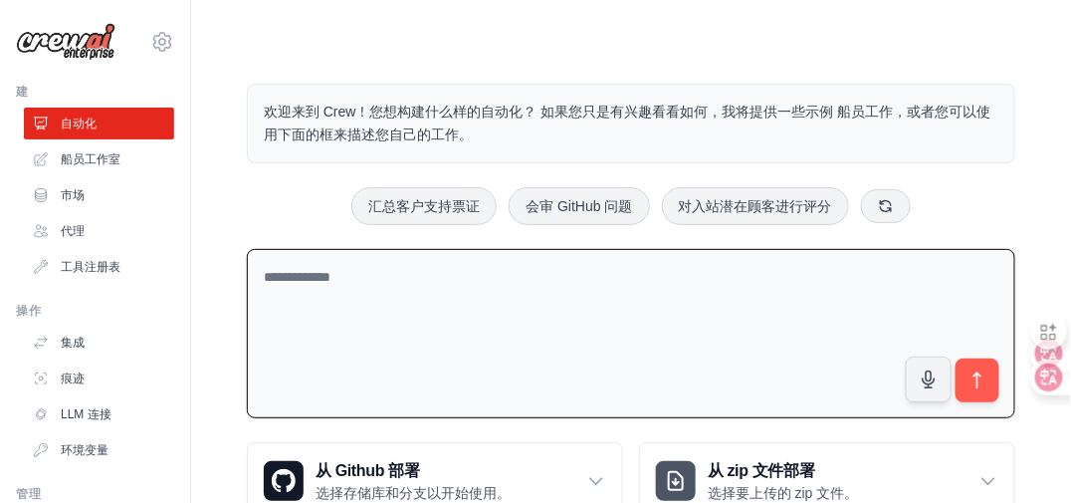
click at [370, 302] on textarea at bounding box center [631, 334] width 769 height 170
click at [370, 312] on textarea at bounding box center [631, 334] width 769 height 170
click at [512, 279] on textarea "**********" at bounding box center [631, 334] width 769 height 170
type textarea "**********"
click at [973, 370] on icon "submit" at bounding box center [978, 380] width 21 height 21
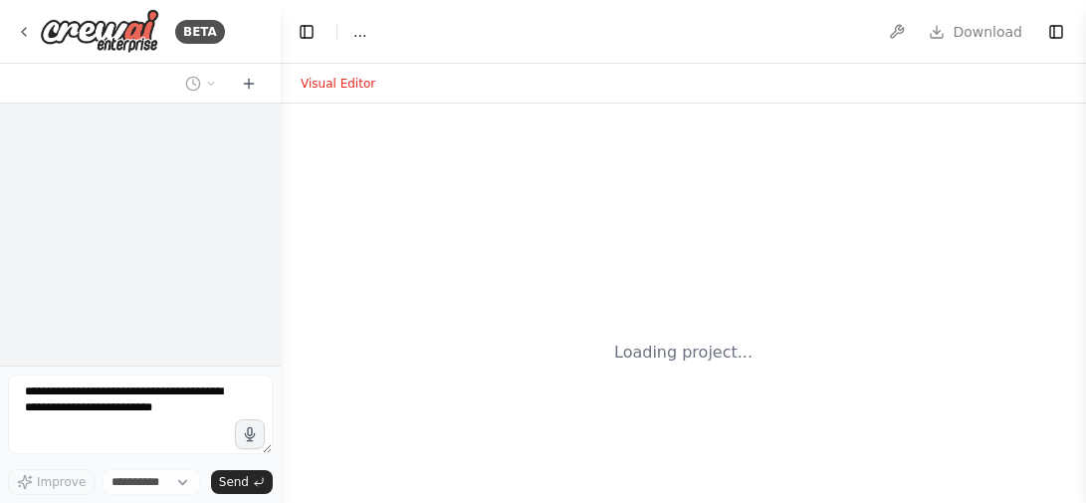
select select "****"
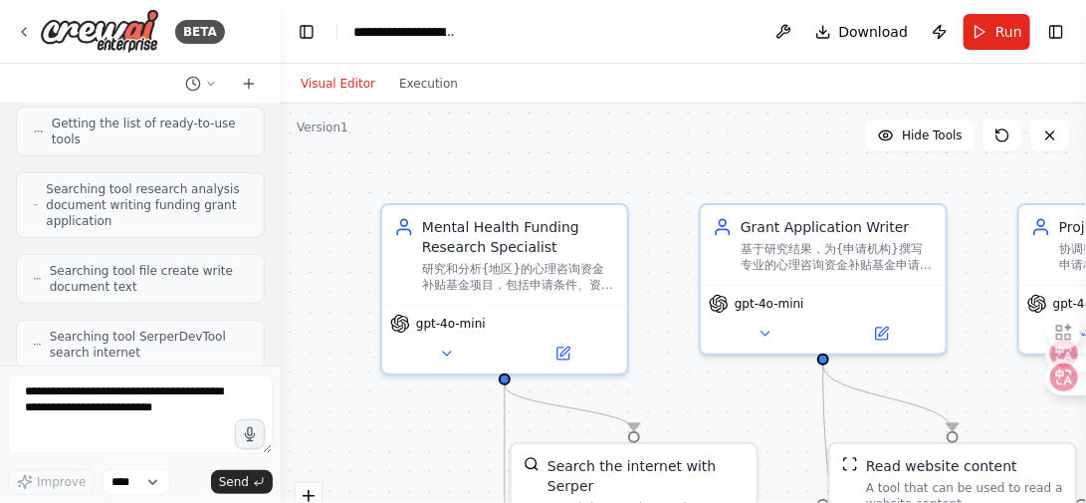
scroll to position [1601, 0]
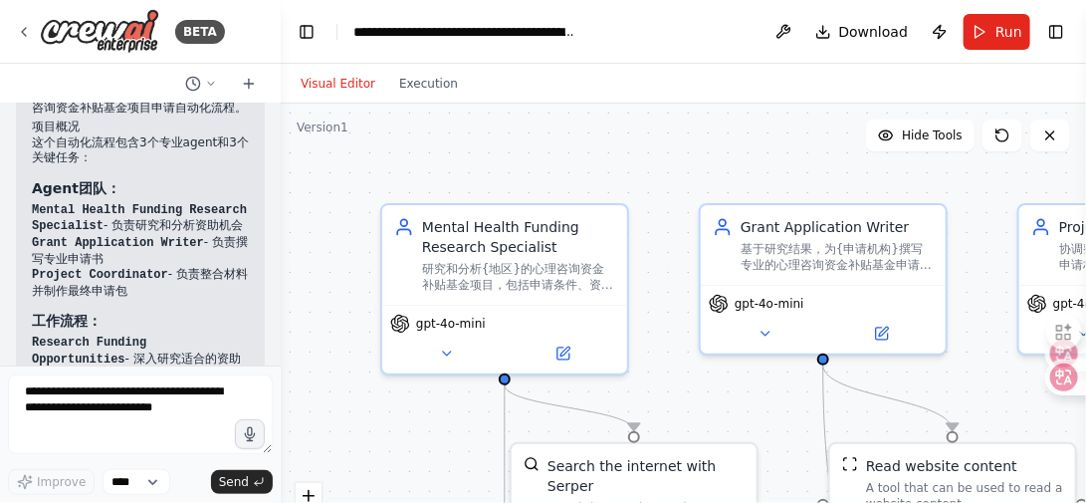
click at [207, 262] on div "完美！我已经为您创建了一个完整的心理咨询资金补贴基金项目申请自动化流程。 项目概况 这个自动化流程包含3个专业agent和3个关键任务： Agent团队： M…" at bounding box center [140, 251] width 217 height 332
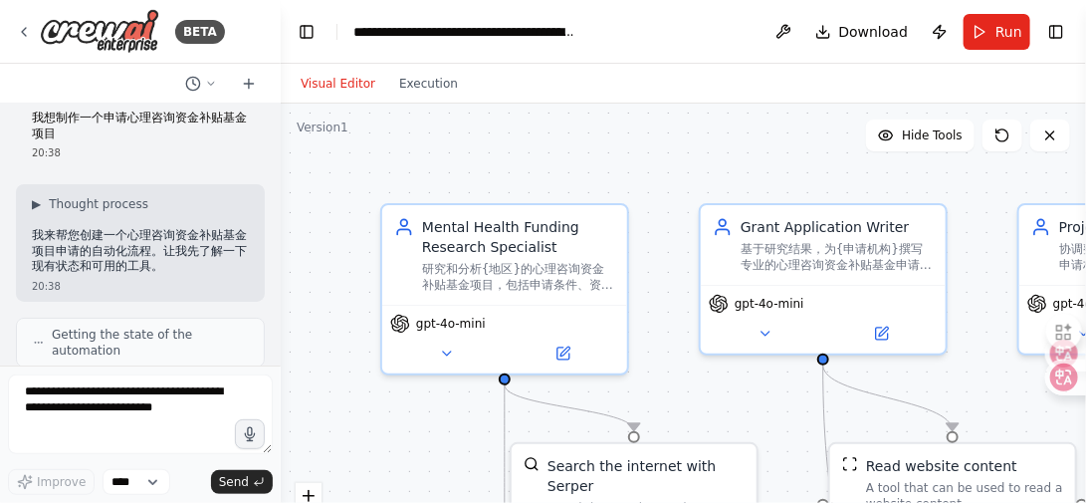
scroll to position [0, 0]
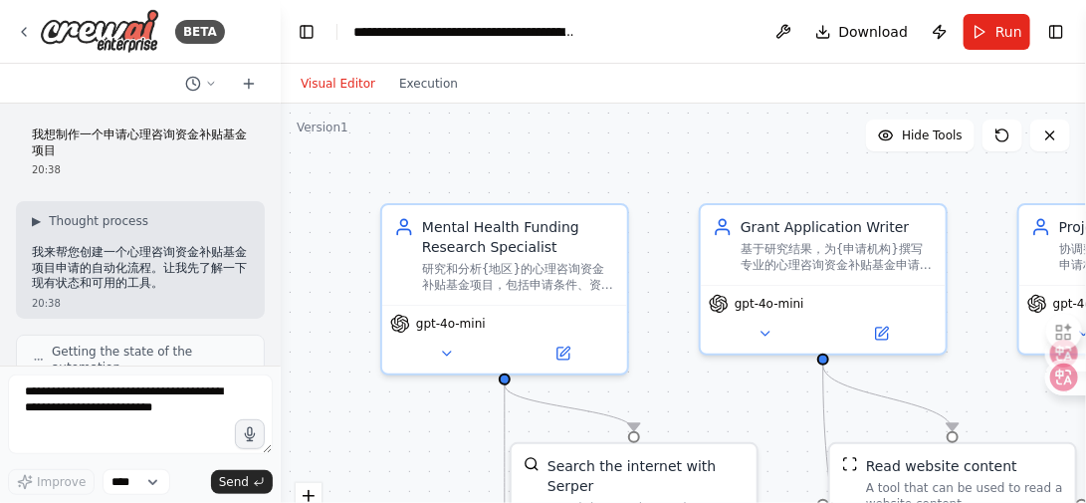
click at [177, 263] on p "我来帮您创建一个心理咨询资金补贴基金项目申请的自动化流程。让我先了解一下现有状态和可用的工具。" at bounding box center [140, 268] width 217 height 47
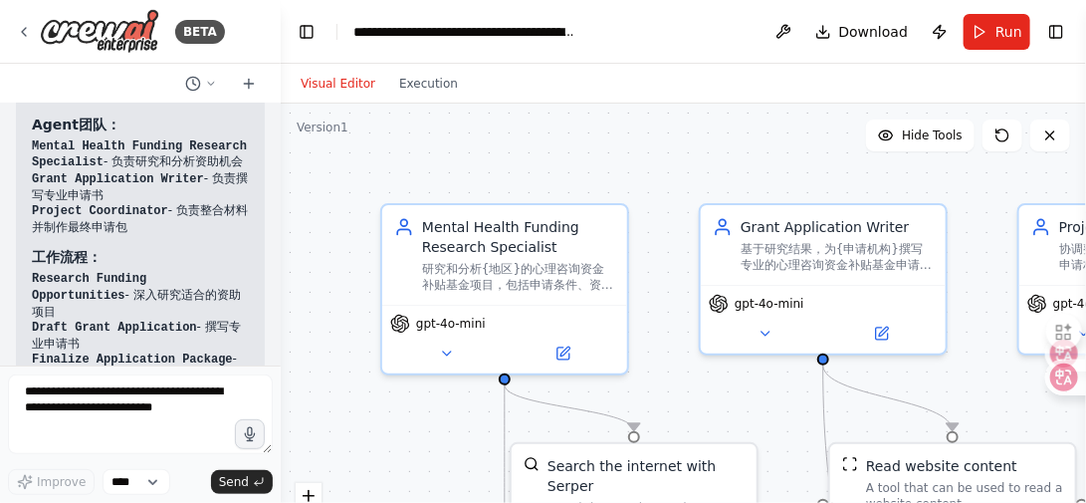
scroll to position [1693, 0]
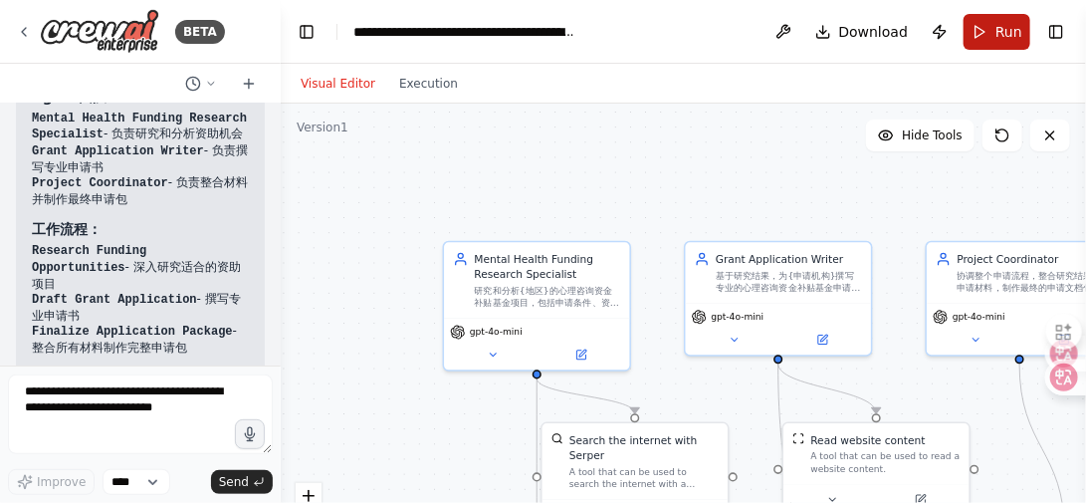
click at [997, 29] on span "Run" at bounding box center [1009, 32] width 27 height 20
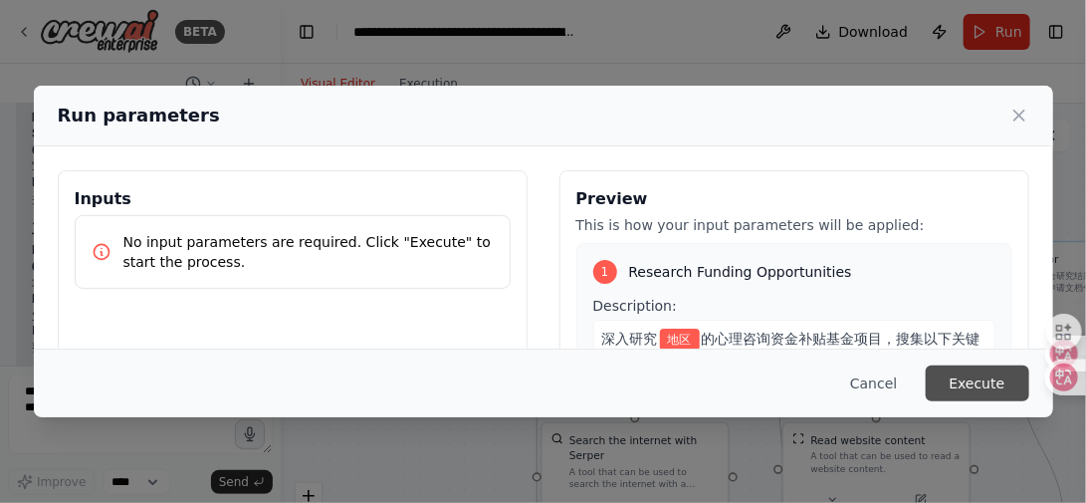
click at [984, 387] on button "Execute" at bounding box center [978, 383] width 104 height 36
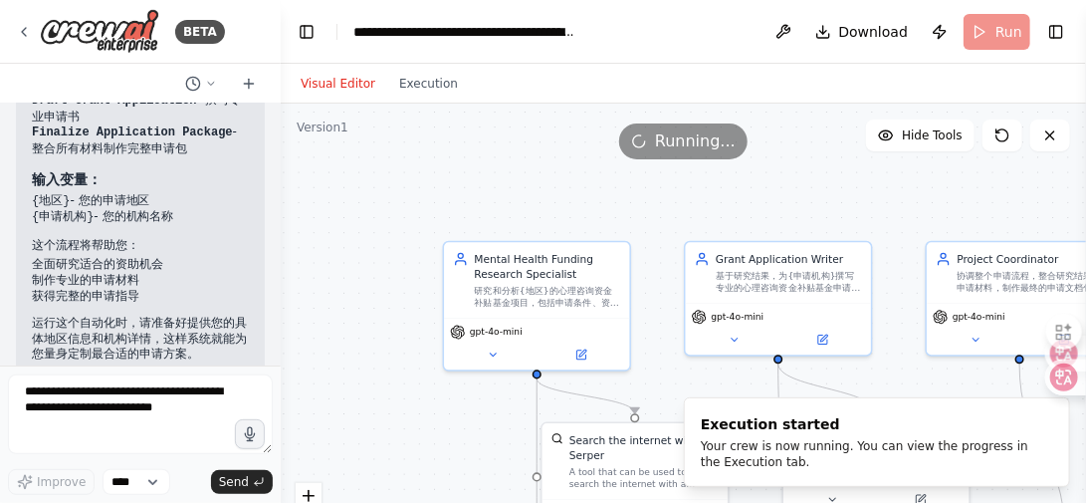
scroll to position [1945, 0]
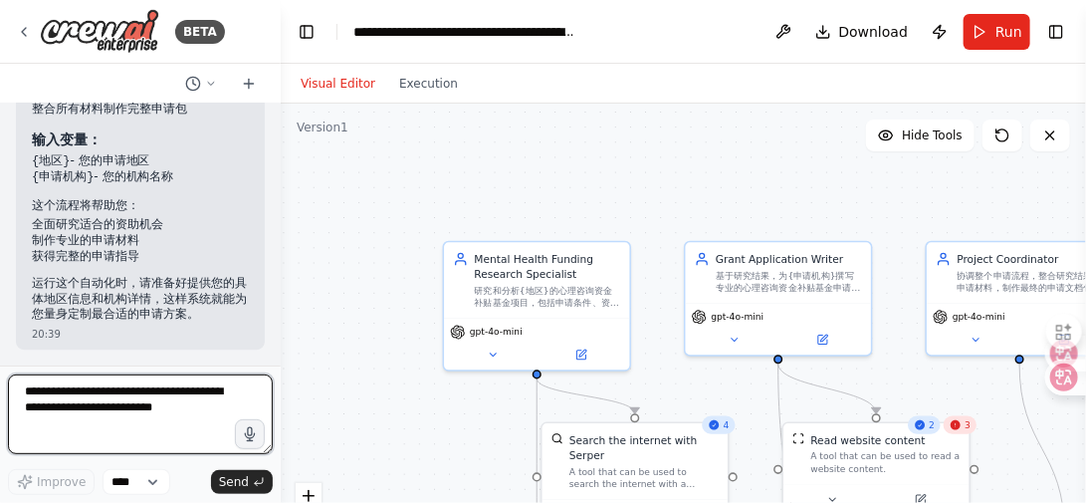
click at [157, 411] on textarea at bounding box center [140, 414] width 265 height 80
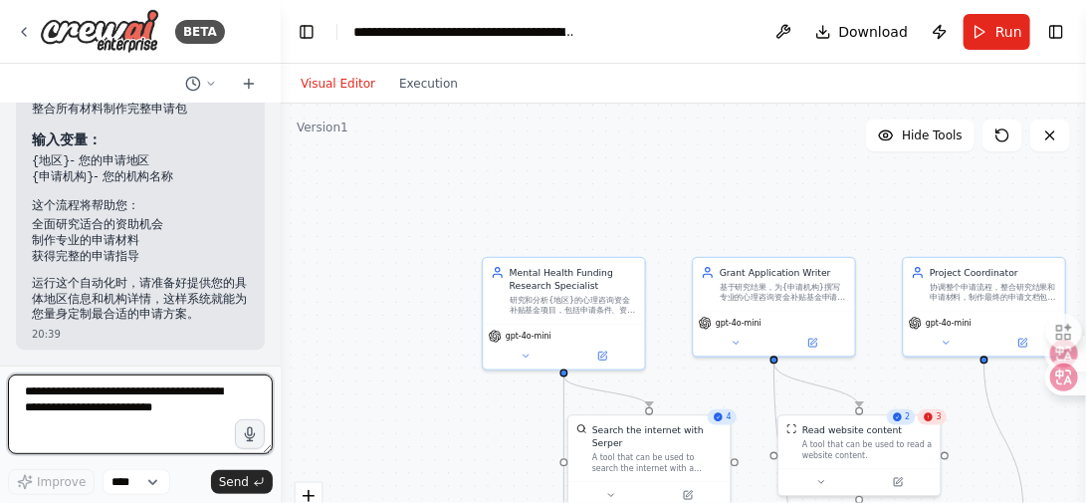
click at [147, 410] on textarea at bounding box center [140, 414] width 265 height 80
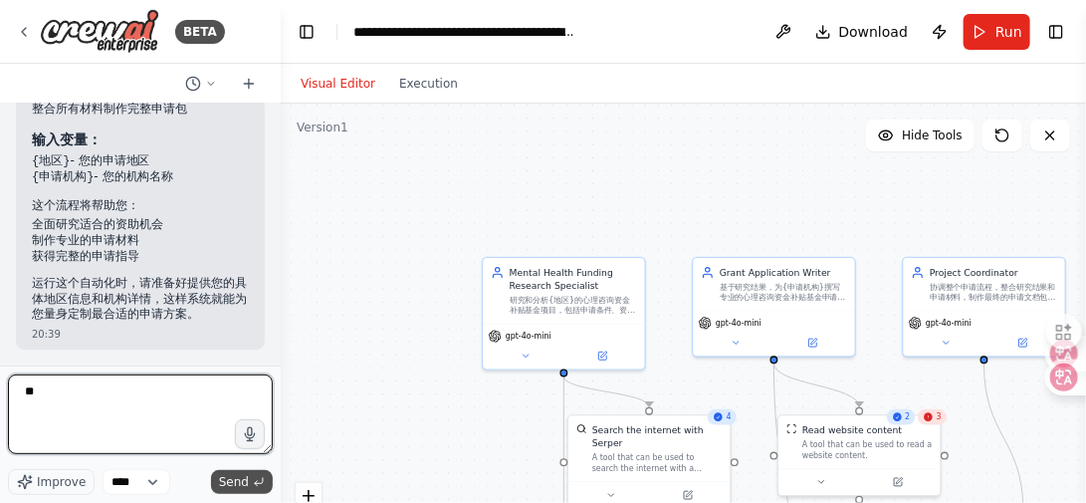
type textarea "**"
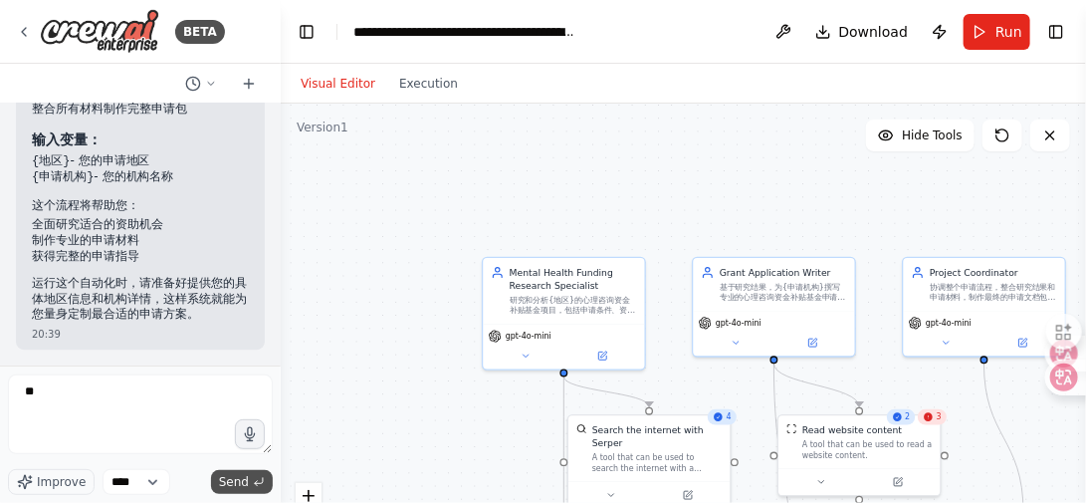
click at [238, 477] on span "Send" at bounding box center [234, 482] width 30 height 16
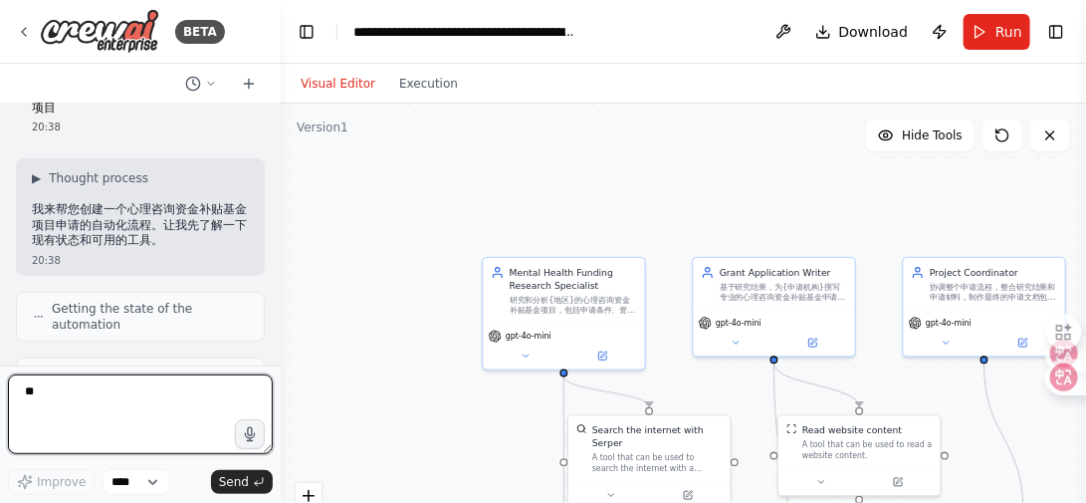
scroll to position [0, 0]
